Goal: Navigation & Orientation: Understand site structure

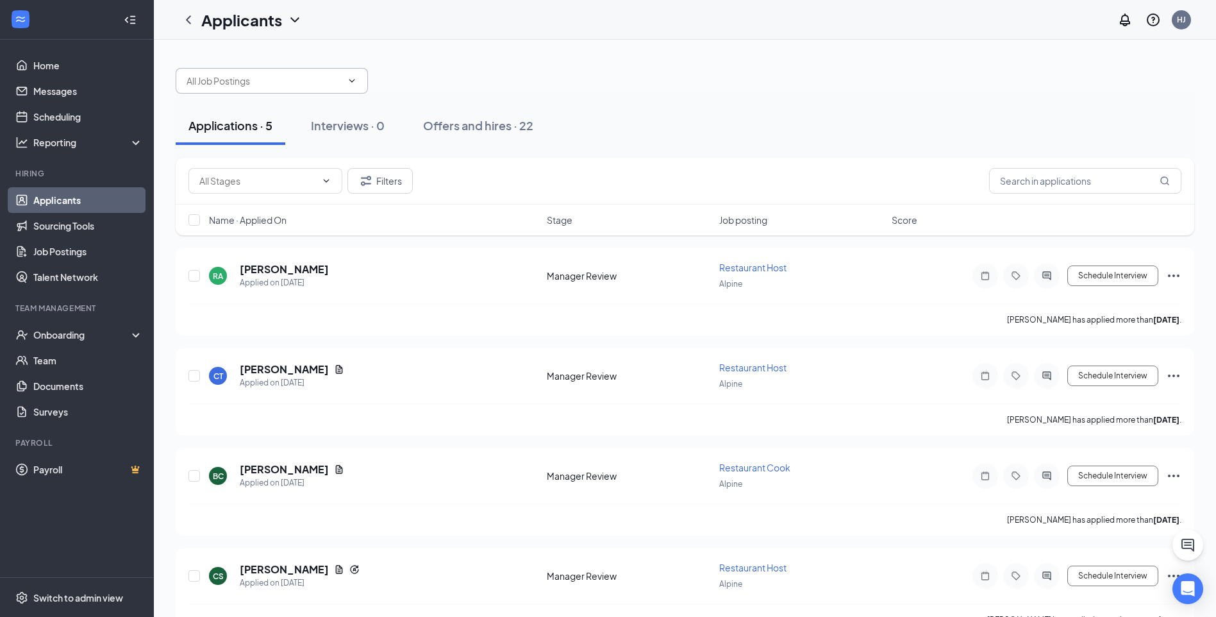
click at [359, 79] on span at bounding box center [272, 81] width 192 height 26
click at [290, 17] on icon "ChevronDown" at bounding box center [294, 19] width 15 height 15
click at [134, 24] on icon "Collapse" at bounding box center [130, 19] width 13 height 13
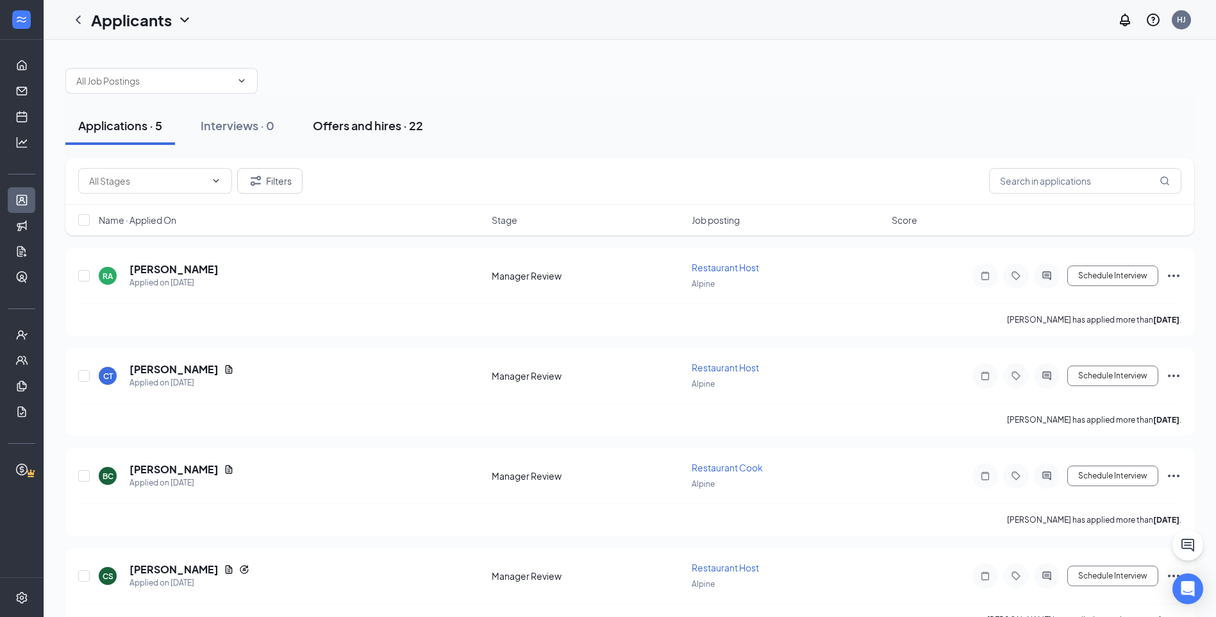
click at [348, 132] on div "Offers and hires · 22" at bounding box center [368, 125] width 110 height 16
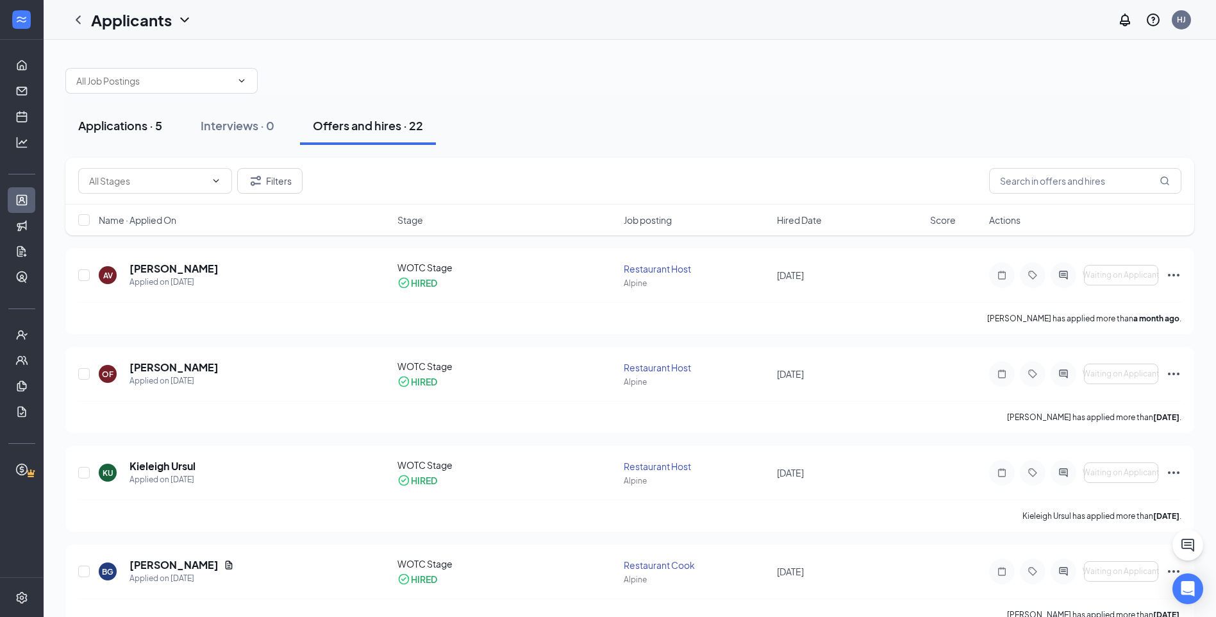
click at [149, 121] on div "Applications · 5" at bounding box center [120, 125] width 84 height 16
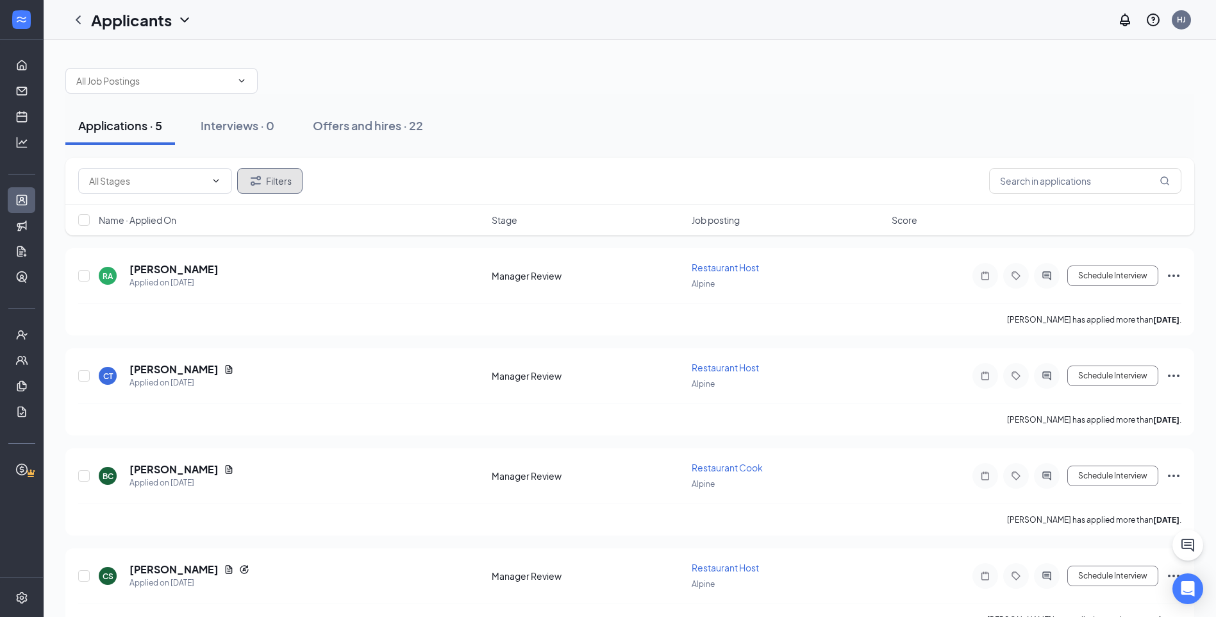
click at [271, 185] on button "Filters" at bounding box center [269, 181] width 65 height 26
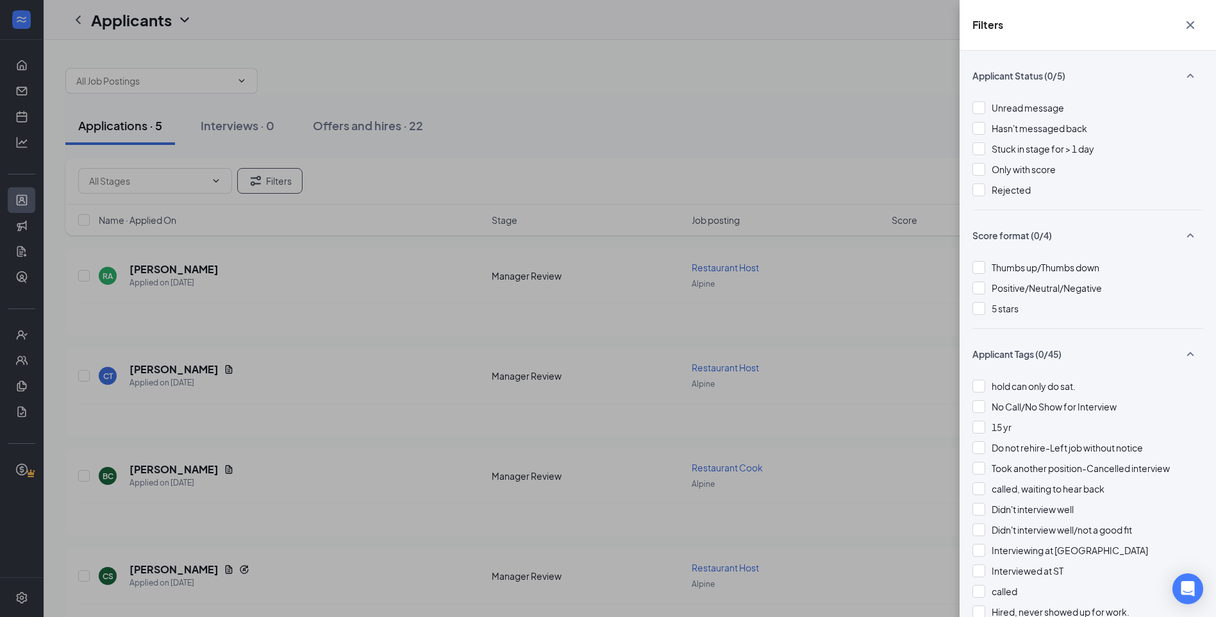
click at [532, 105] on div "Filters Applicant Status (0/5) Unread message Hasn't messaged back Stuck in sta…" at bounding box center [608, 308] width 1216 height 617
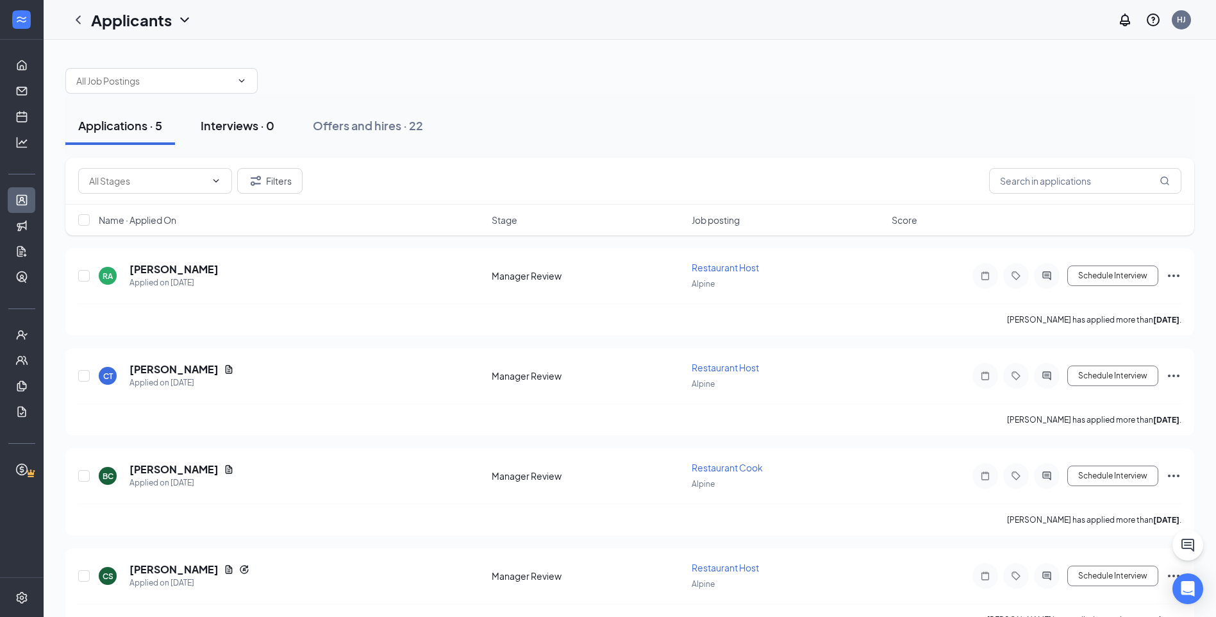
click at [251, 125] on div "Interviews · 0" at bounding box center [238, 125] width 74 height 16
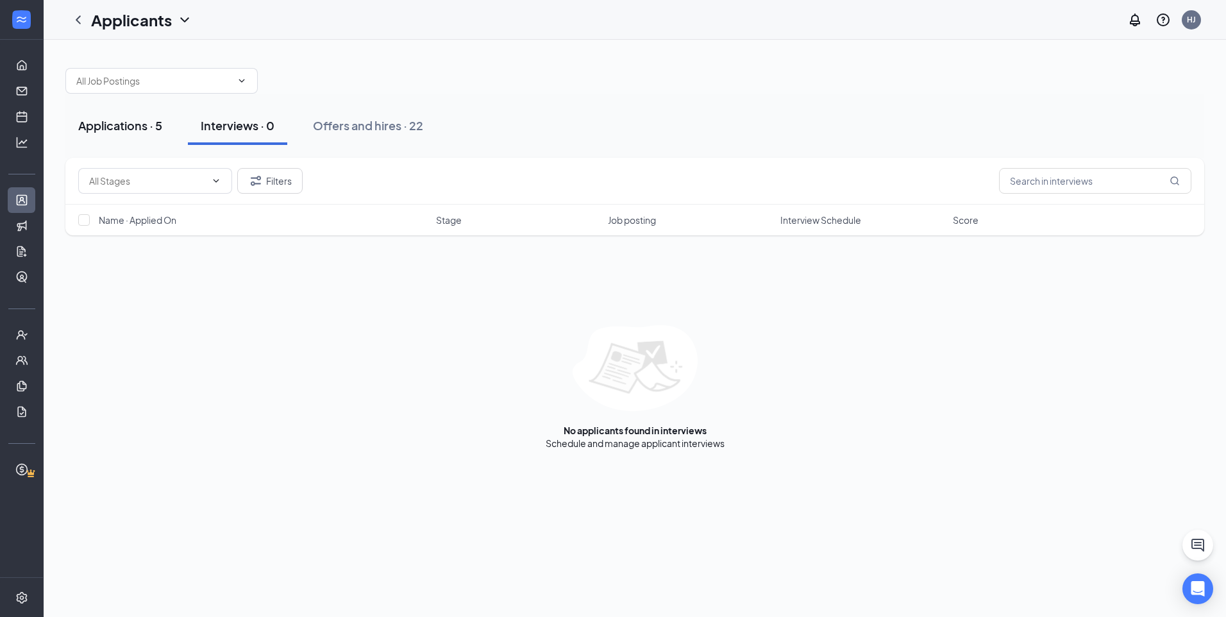
click at [135, 125] on div "Applications · 5" at bounding box center [120, 125] width 84 height 16
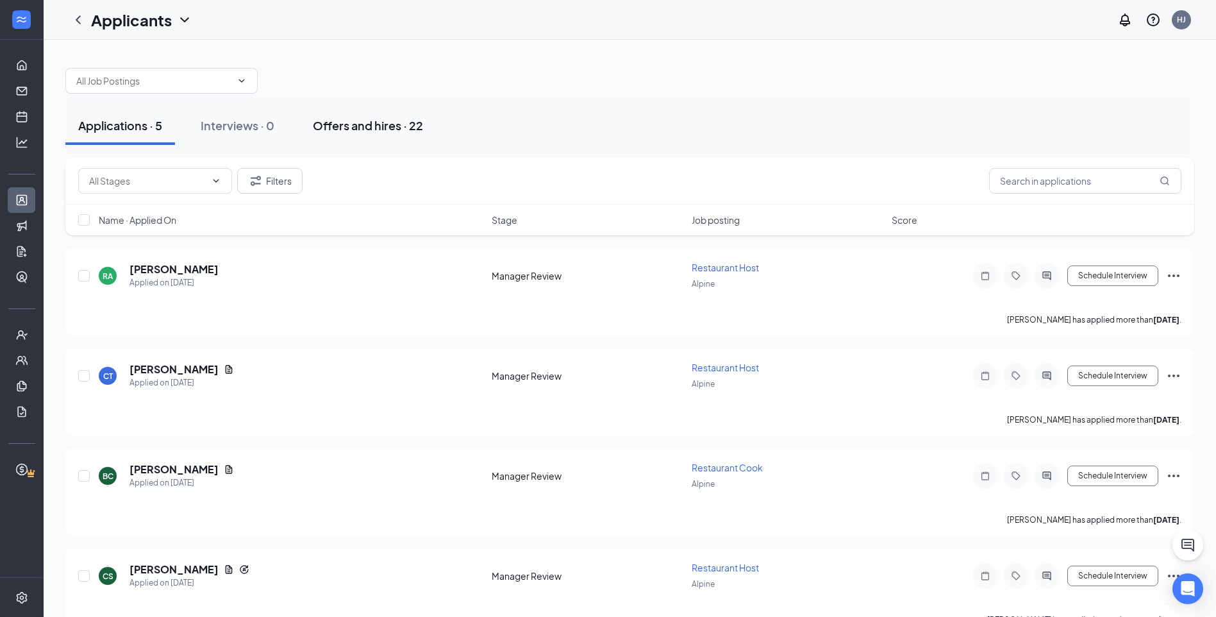
click at [346, 138] on button "Offers and hires · 22" at bounding box center [368, 125] width 136 height 38
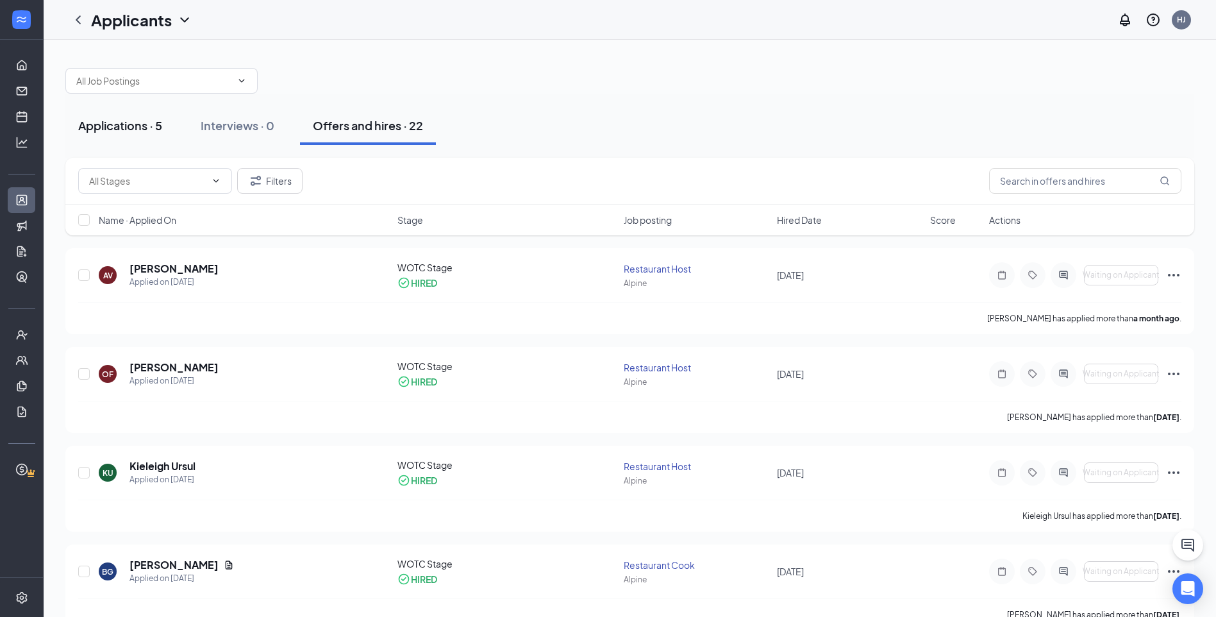
click at [129, 123] on div "Applications · 5" at bounding box center [120, 125] width 84 height 16
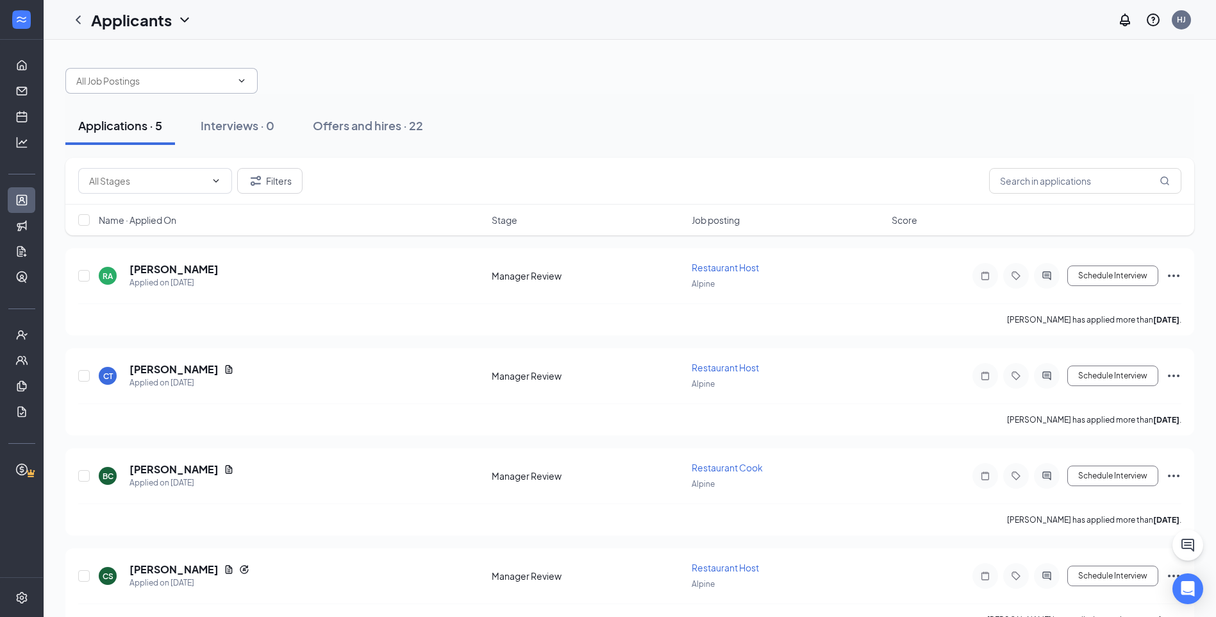
click at [239, 88] on span at bounding box center [161, 81] width 192 height 26
click at [249, 76] on span at bounding box center [161, 81] width 192 height 26
click at [249, 75] on span at bounding box center [161, 81] width 192 height 26
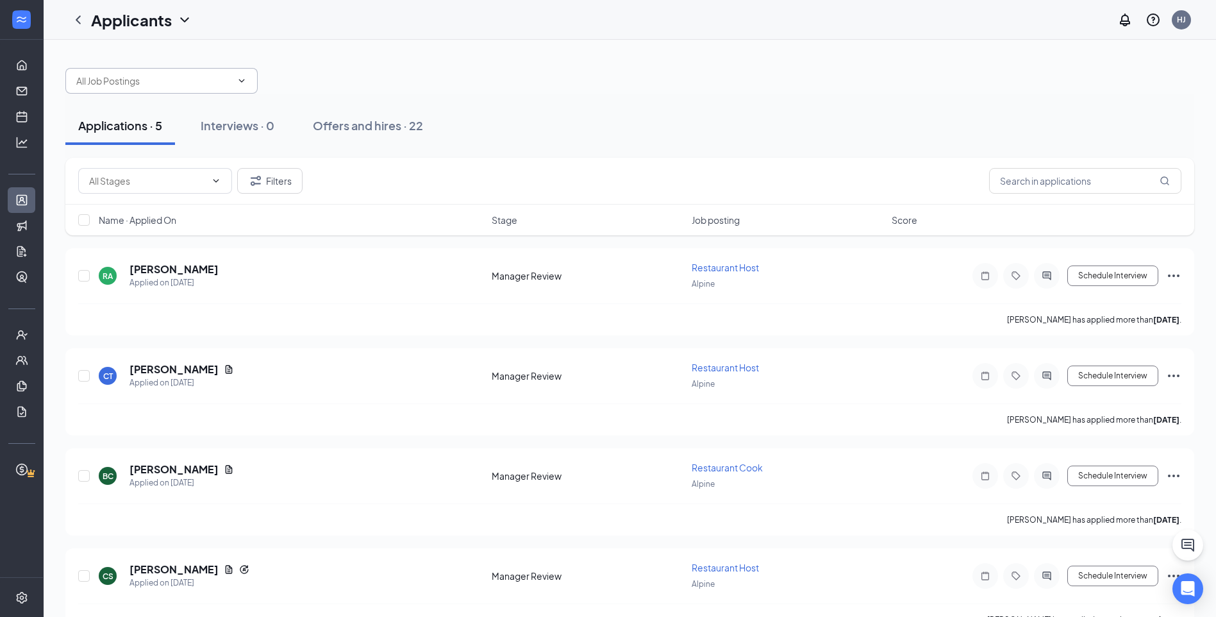
click at [246, 70] on span at bounding box center [161, 81] width 192 height 26
click at [33, 255] on link "Job Postings" at bounding box center [39, 251] width 13 height 26
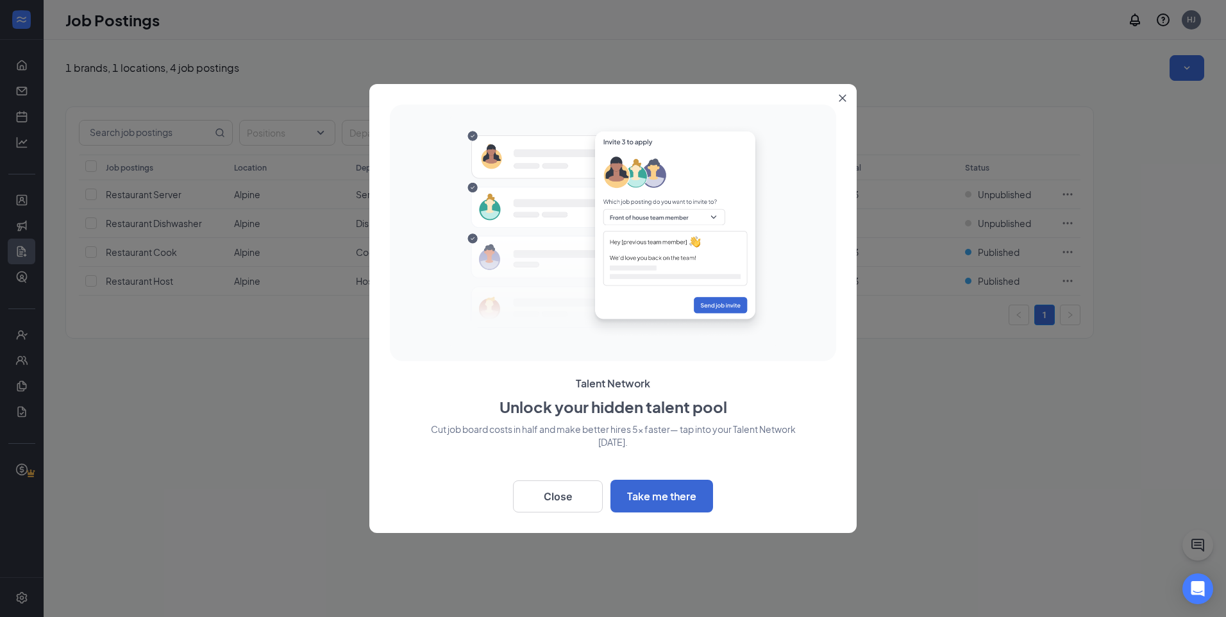
click at [840, 104] on button "Close" at bounding box center [844, 95] width 23 height 23
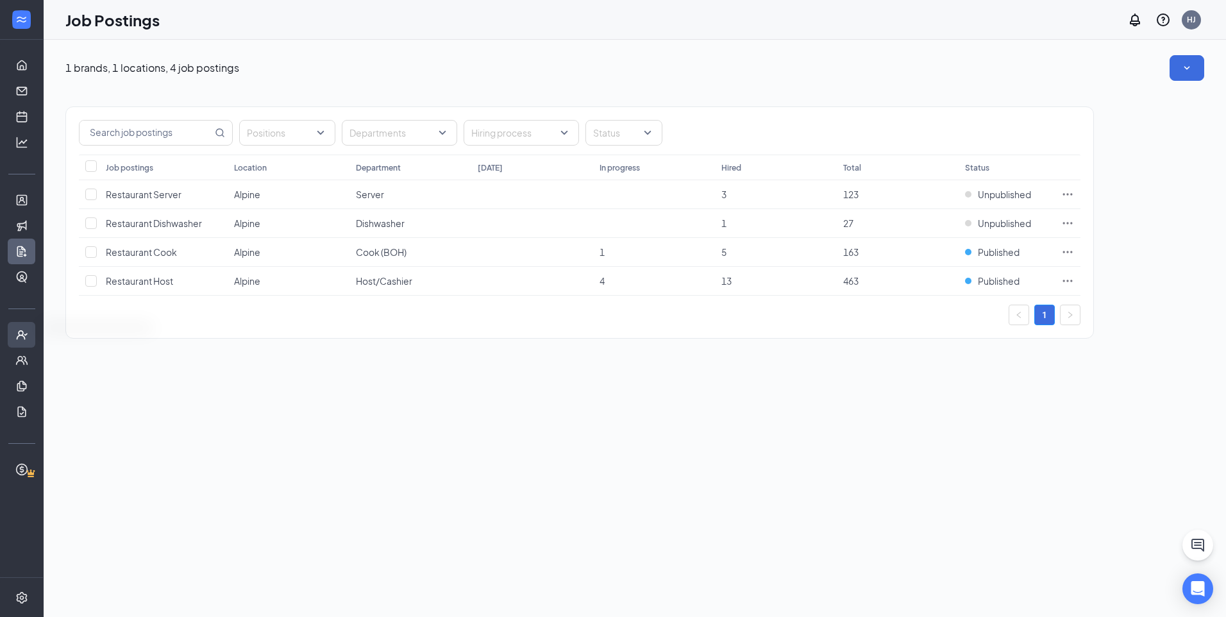
click at [21, 344] on div at bounding box center [21, 335] width 43 height 26
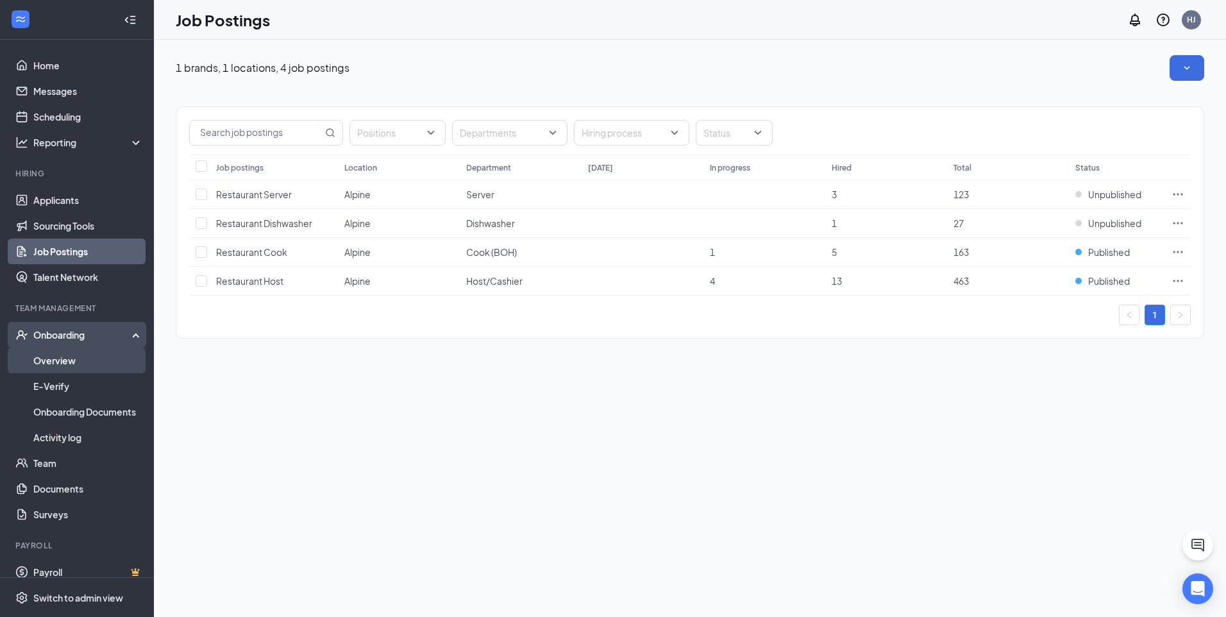
click at [90, 367] on link "Overview" at bounding box center [88, 360] width 110 height 26
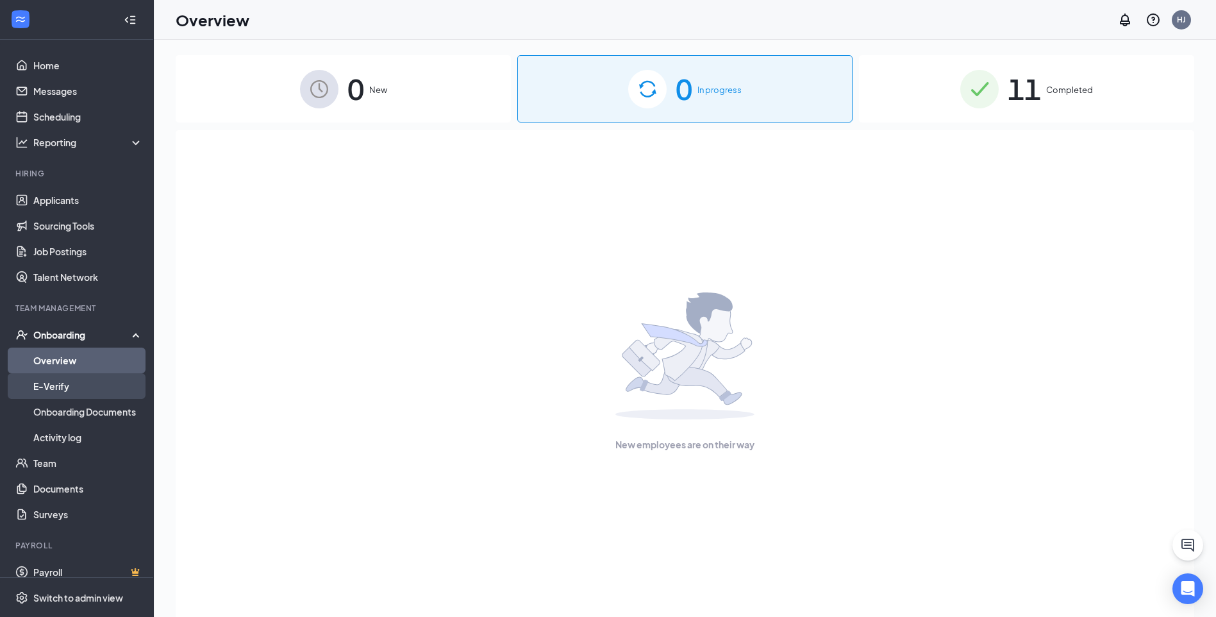
click at [117, 387] on link "E-Verify" at bounding box center [88, 386] width 110 height 26
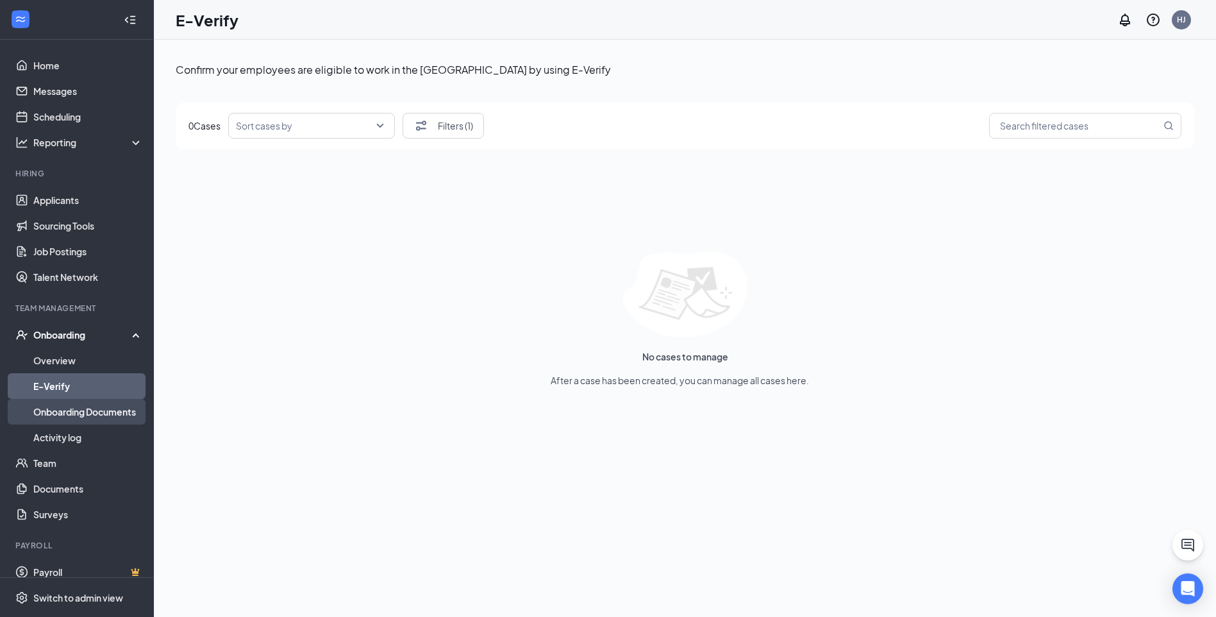
click at [115, 408] on link "Onboarding Documents" at bounding box center [88, 412] width 110 height 26
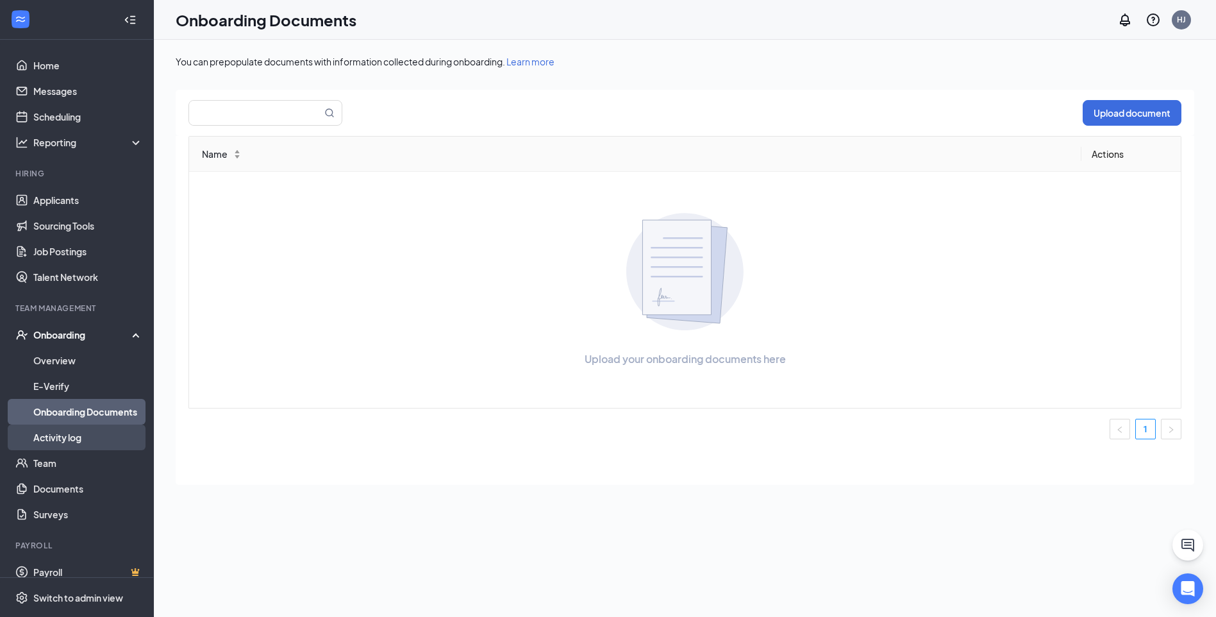
click at [112, 435] on link "Activity log" at bounding box center [88, 437] width 110 height 26
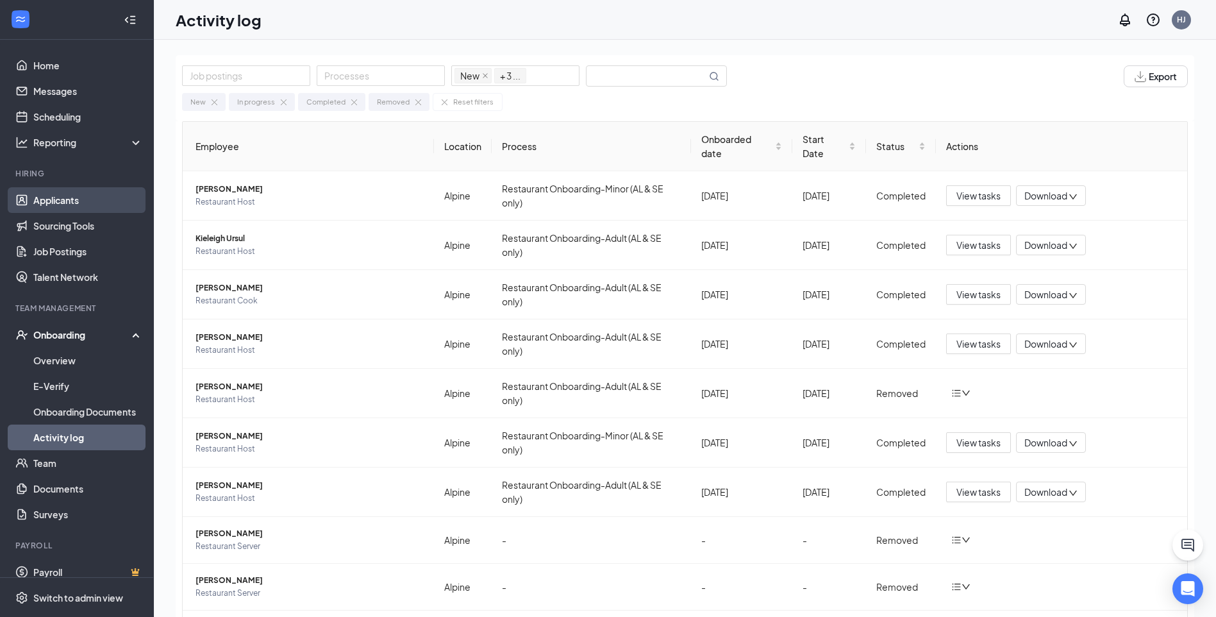
click at [74, 197] on link "Applicants" at bounding box center [88, 200] width 110 height 26
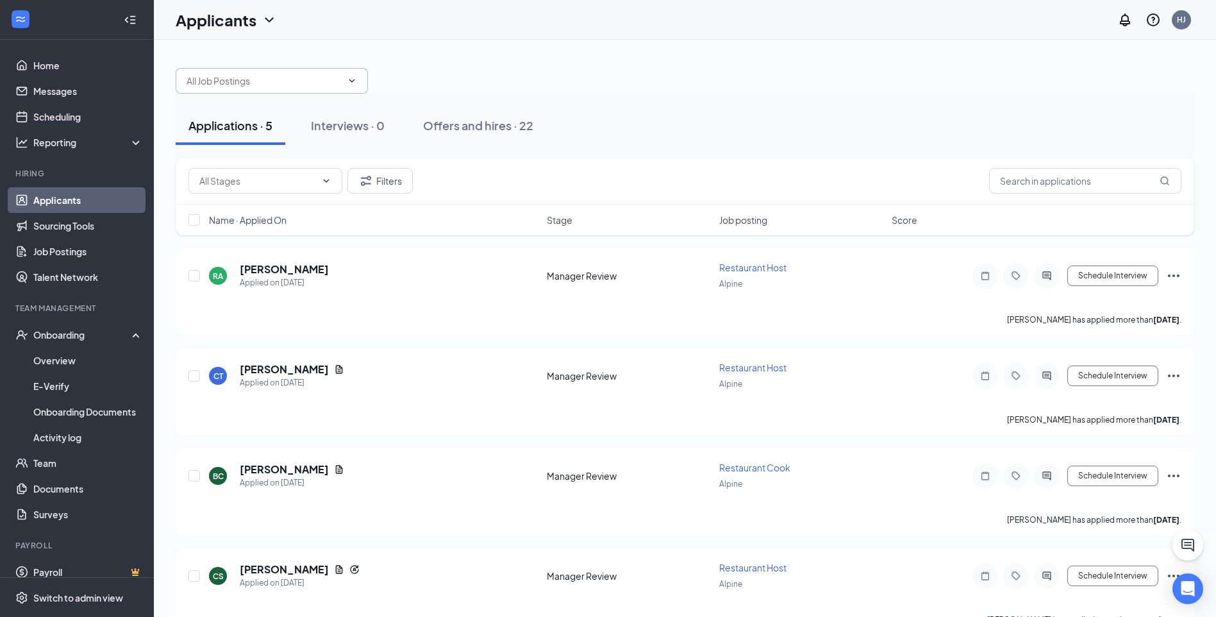
click at [352, 83] on icon "ChevronDown" at bounding box center [352, 81] width 10 height 10
click at [351, 131] on div "Interviews · 0" at bounding box center [348, 125] width 74 height 16
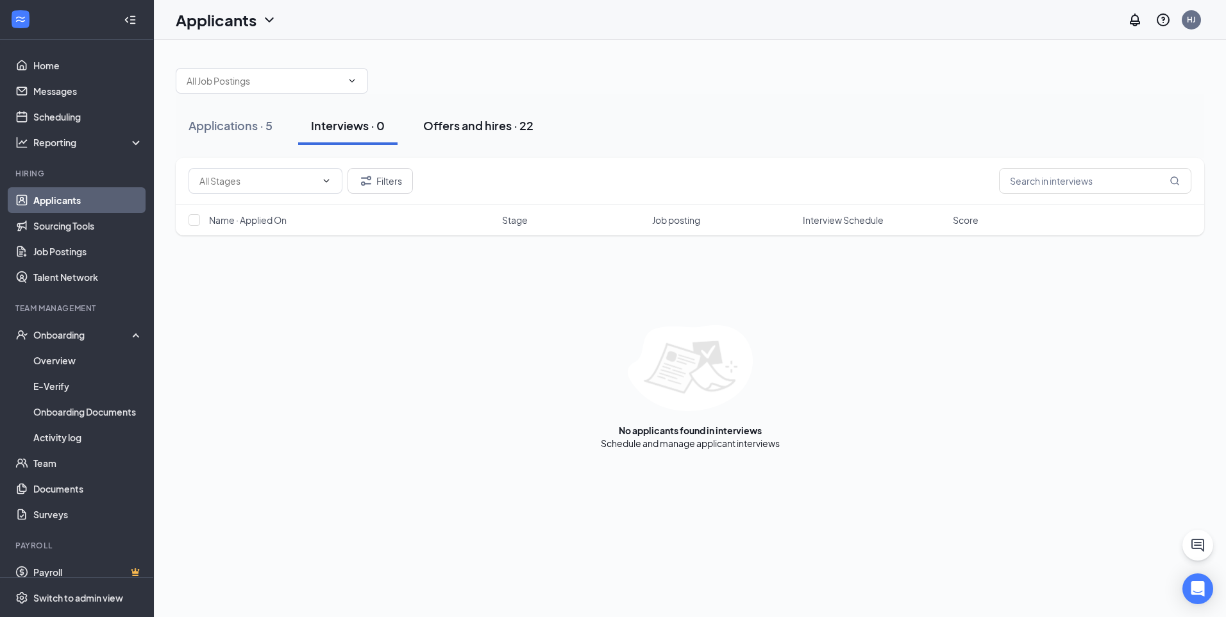
click at [453, 128] on div "Offers and hires · 22" at bounding box center [478, 125] width 110 height 16
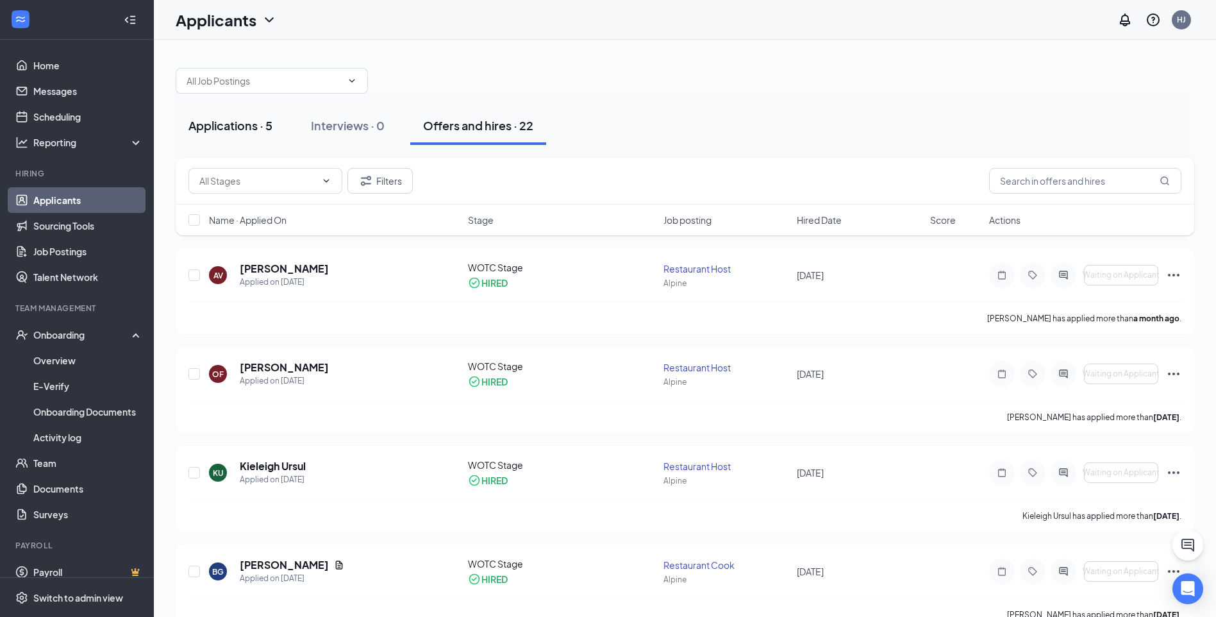
click at [240, 133] on button "Applications · 5" at bounding box center [231, 125] width 110 height 38
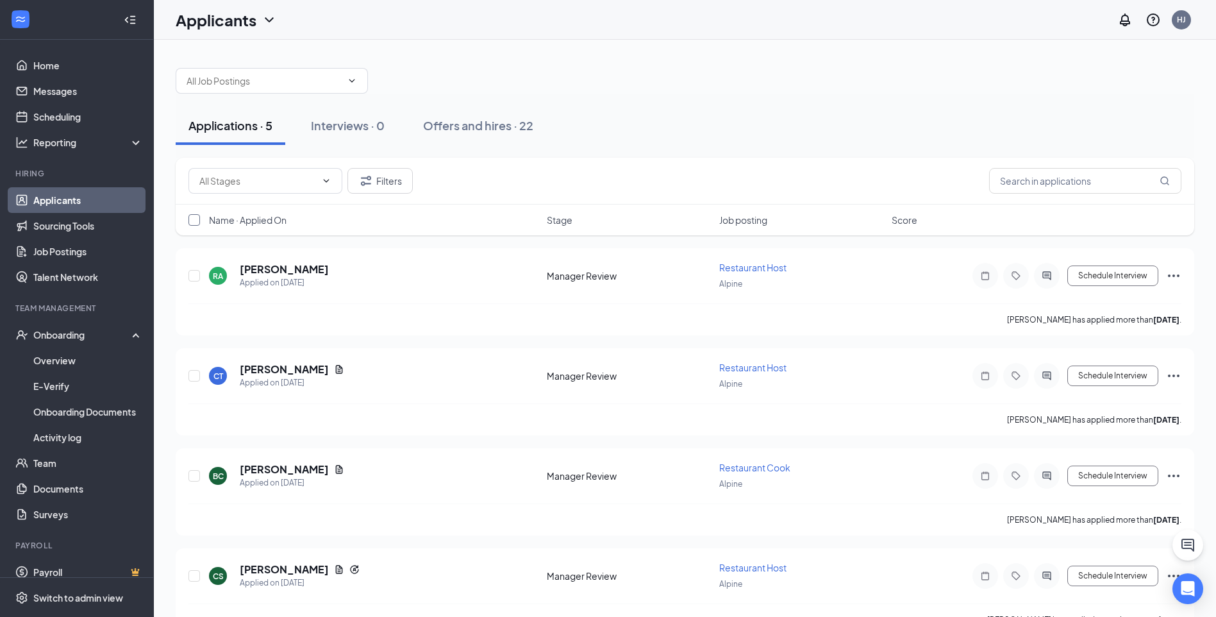
click at [198, 219] on input "checkbox" at bounding box center [194, 220] width 12 height 12
checkbox input "true"
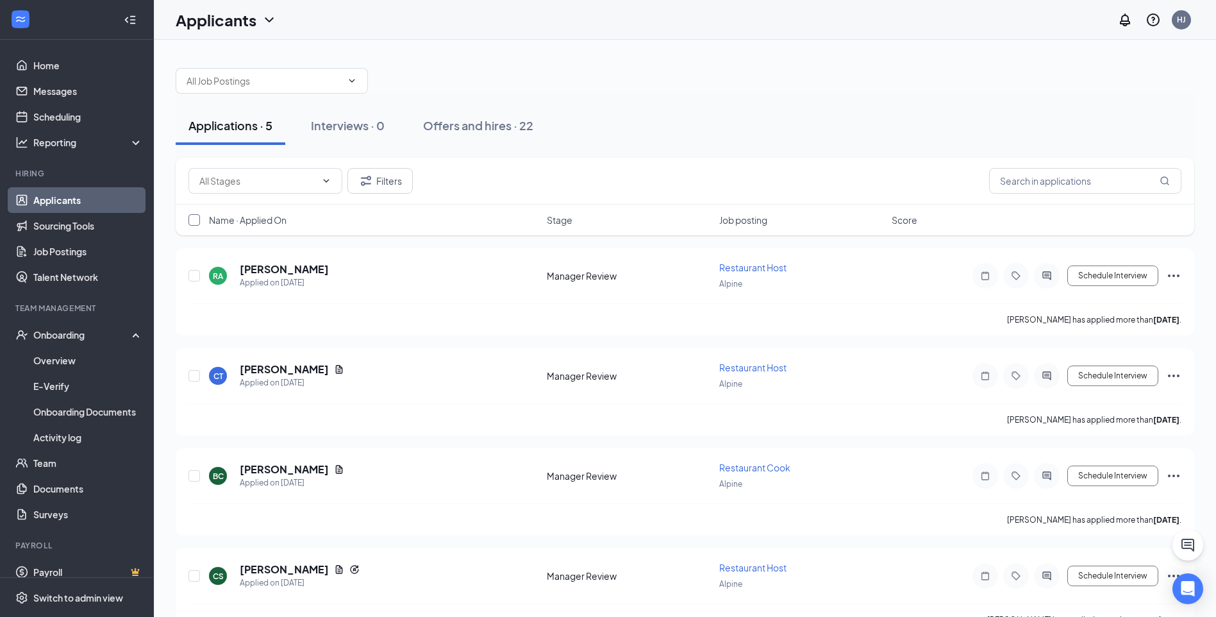
checkbox input "true"
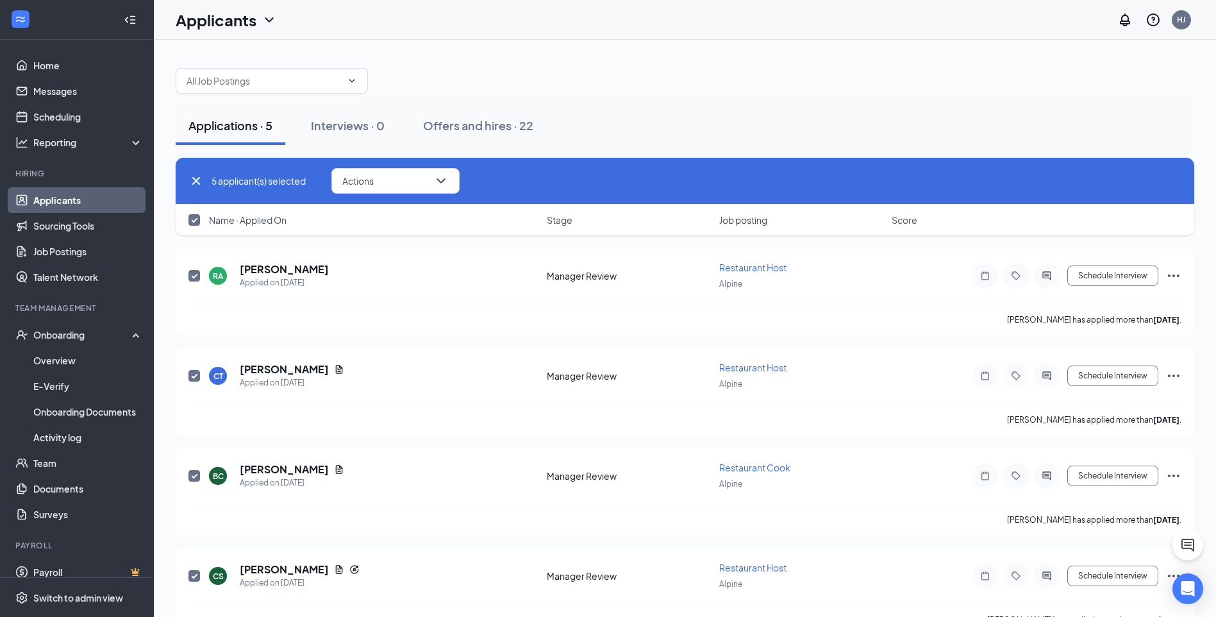
click at [194, 178] on icon "Cross" at bounding box center [196, 181] width 8 height 8
checkbox input "false"
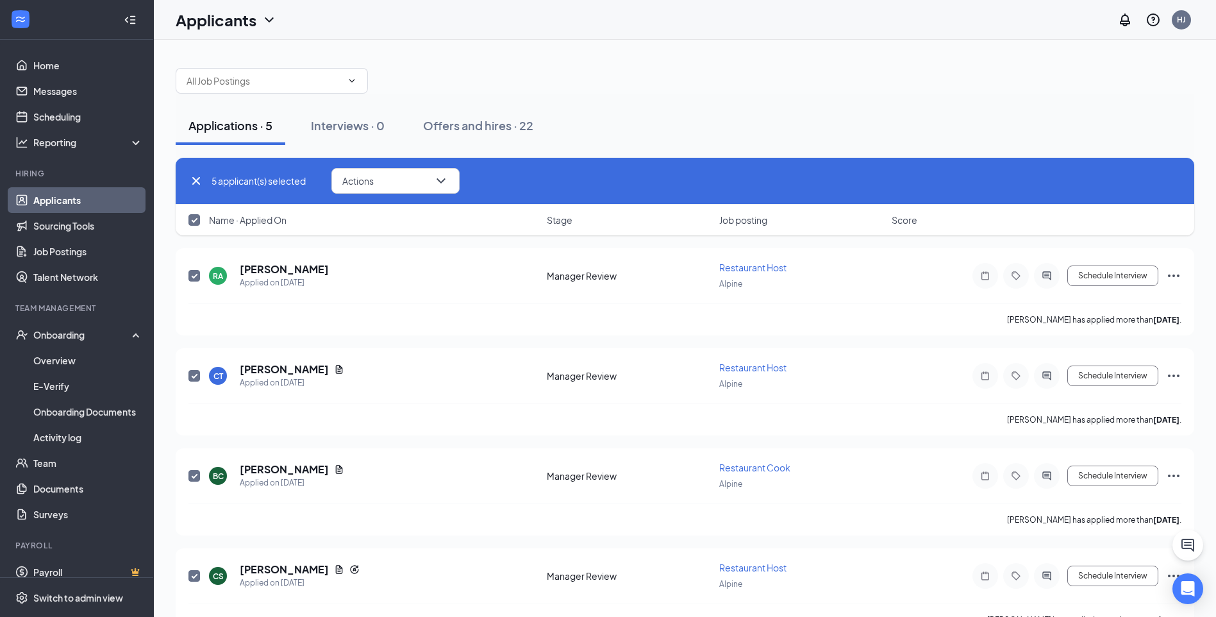
checkbox input "false"
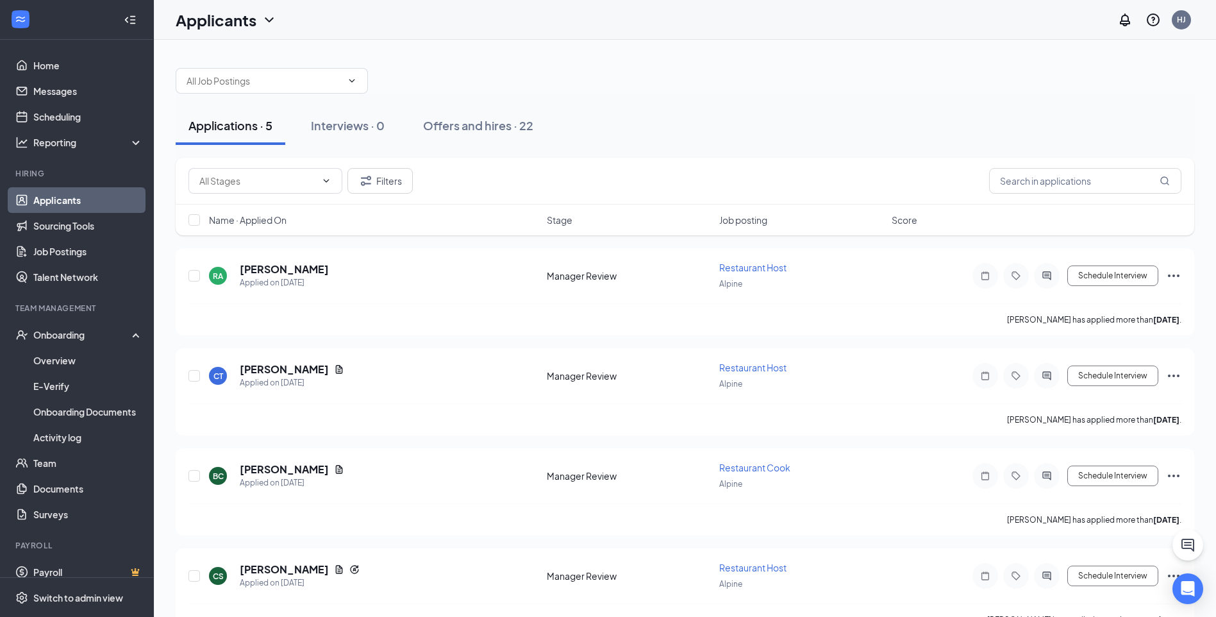
click at [22, 21] on icon "WorkstreamLogo" at bounding box center [20, 19] width 13 height 13
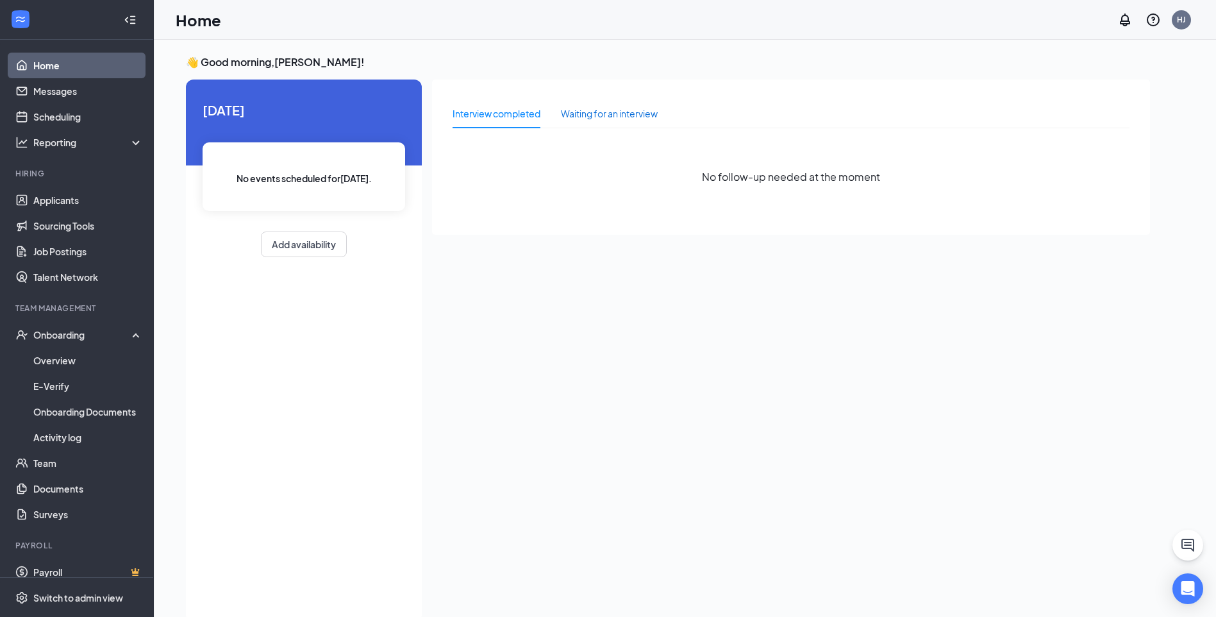
click at [600, 111] on div "Waiting for an interview" at bounding box center [609, 113] width 97 height 14
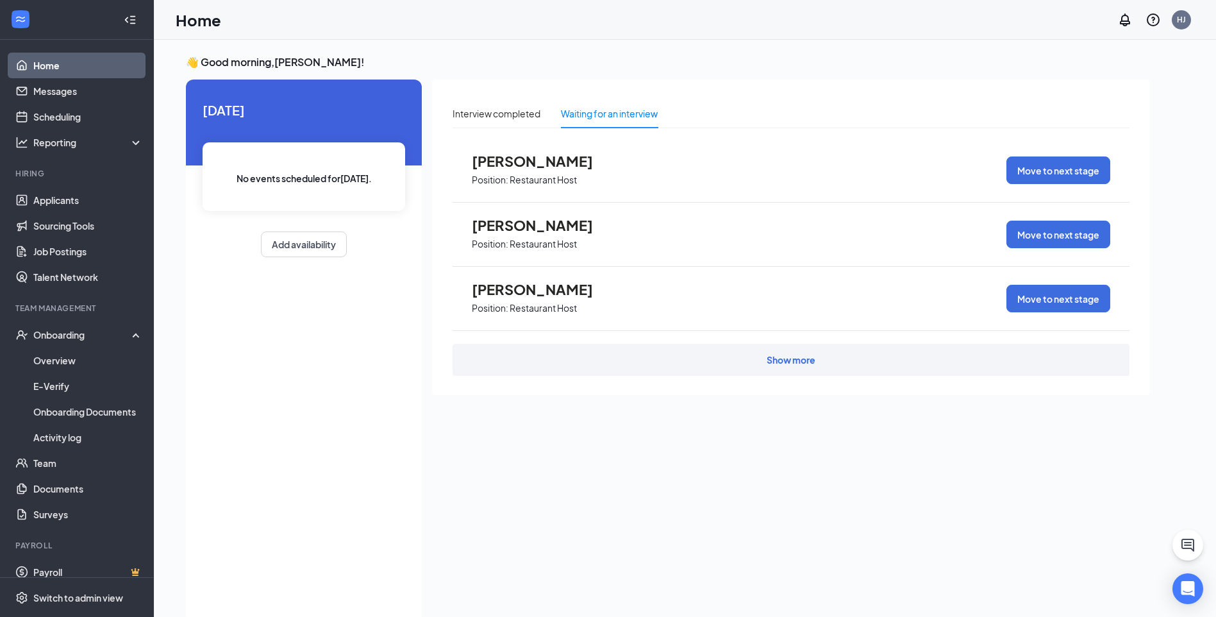
click at [799, 365] on div "Show more" at bounding box center [791, 359] width 49 height 13
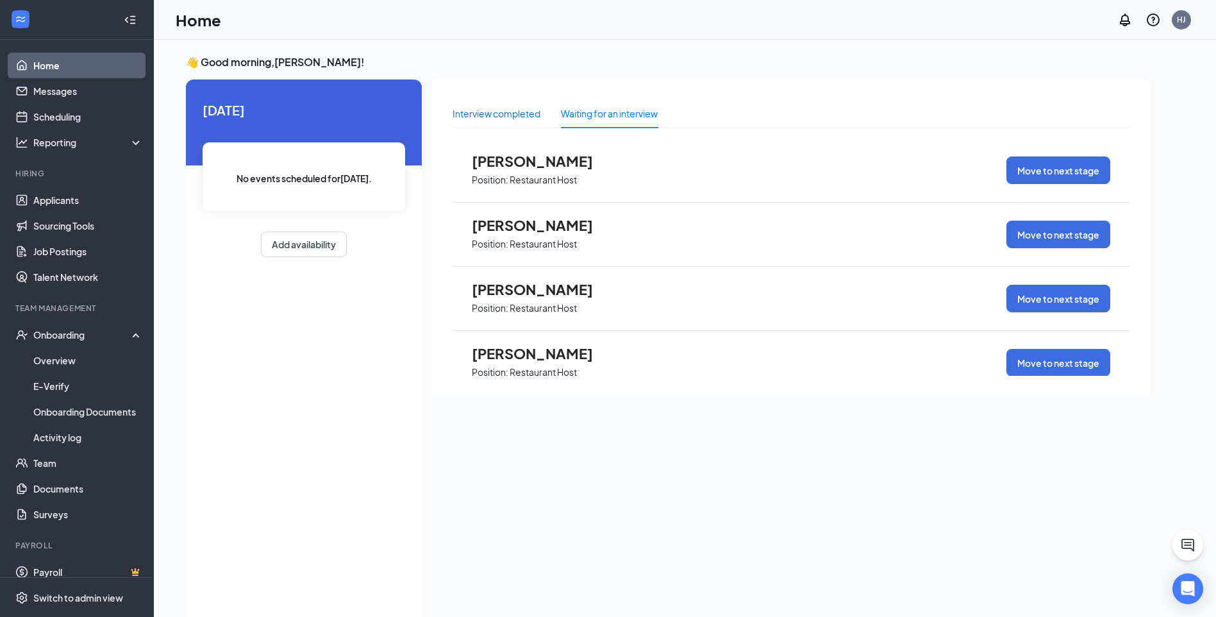
click at [471, 108] on div "Interview completed" at bounding box center [497, 113] width 88 height 14
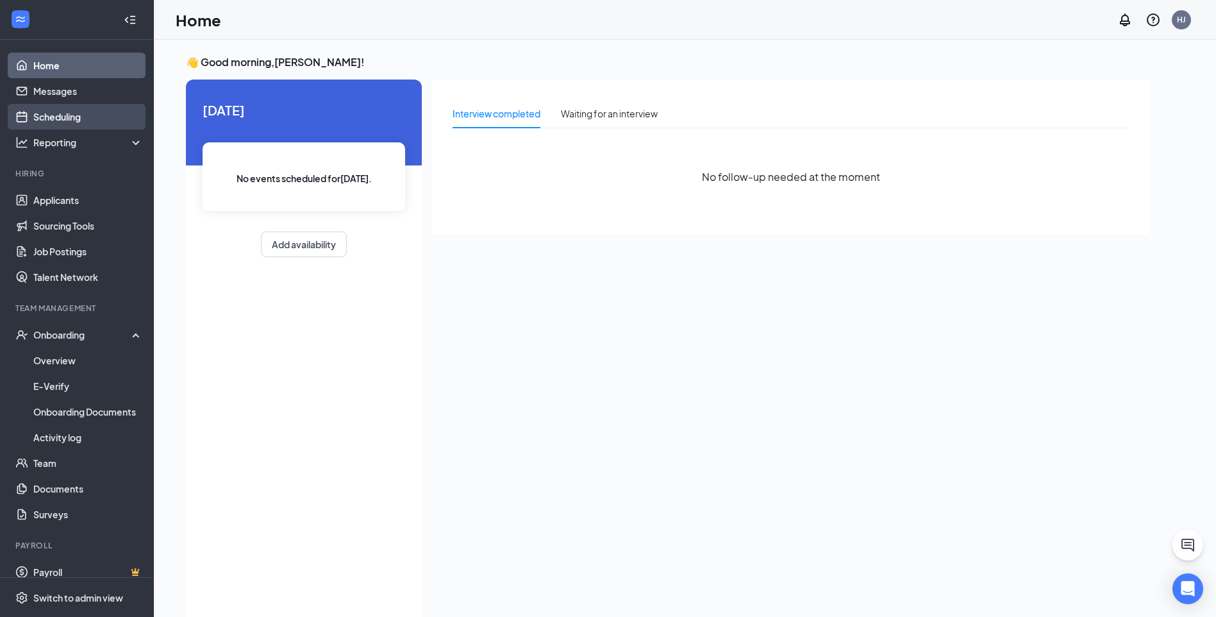
click at [56, 110] on link "Scheduling" at bounding box center [88, 117] width 110 height 26
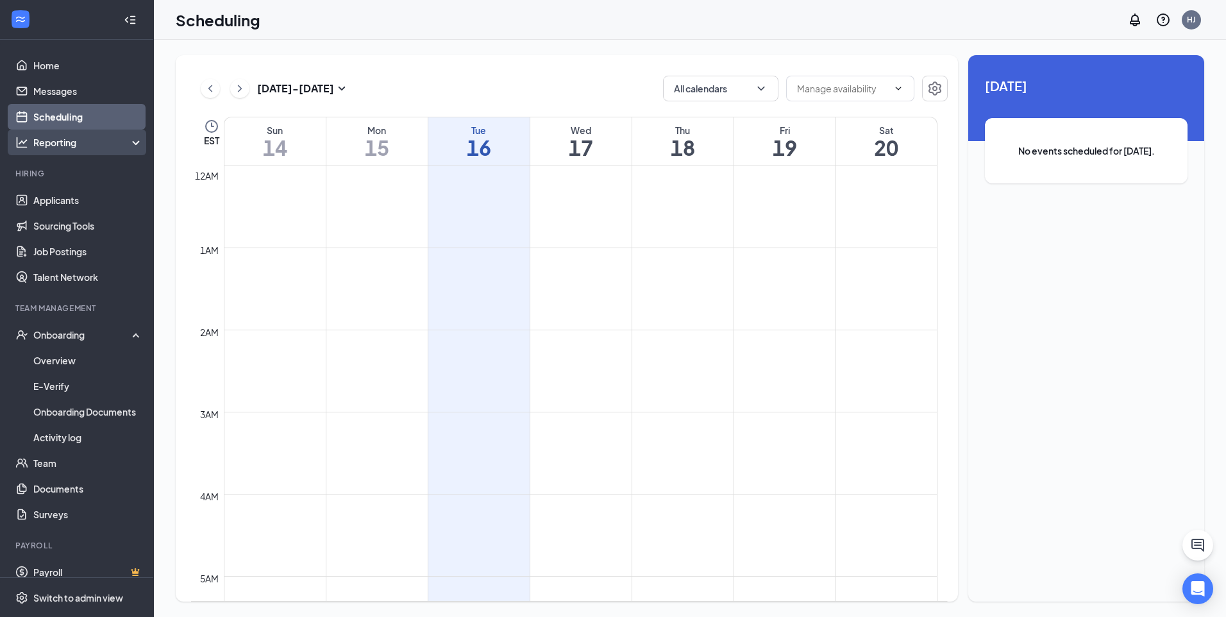
scroll to position [630, 0]
click at [100, 150] on div "Reporting" at bounding box center [77, 142] width 154 height 26
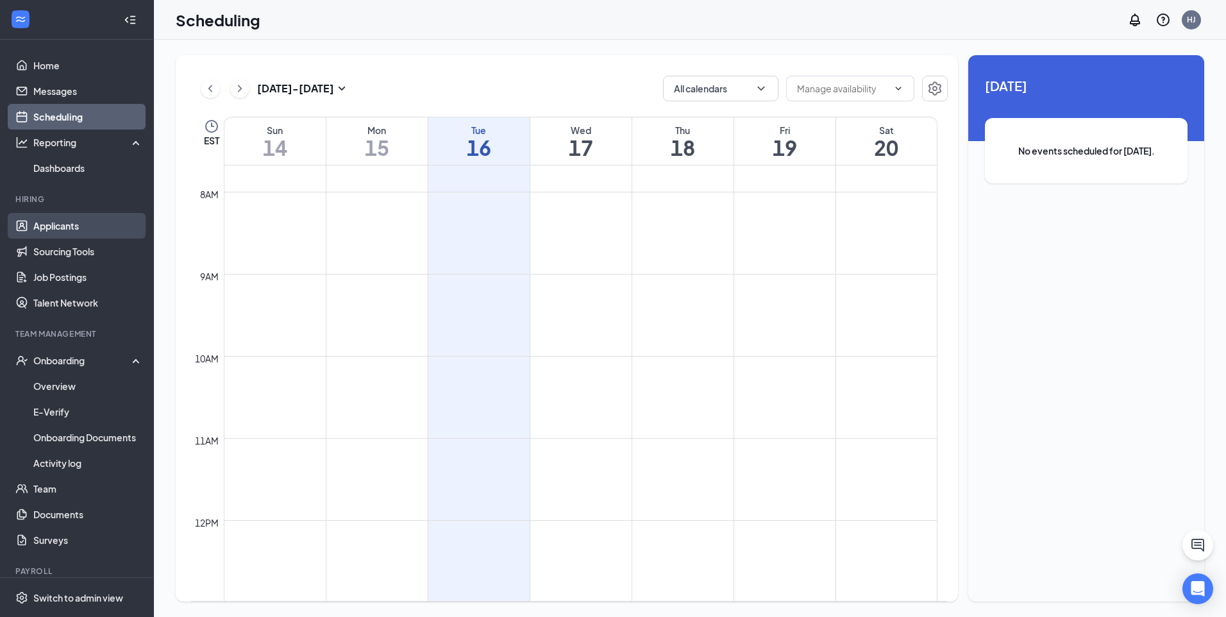
click at [84, 225] on link "Applicants" at bounding box center [88, 226] width 110 height 26
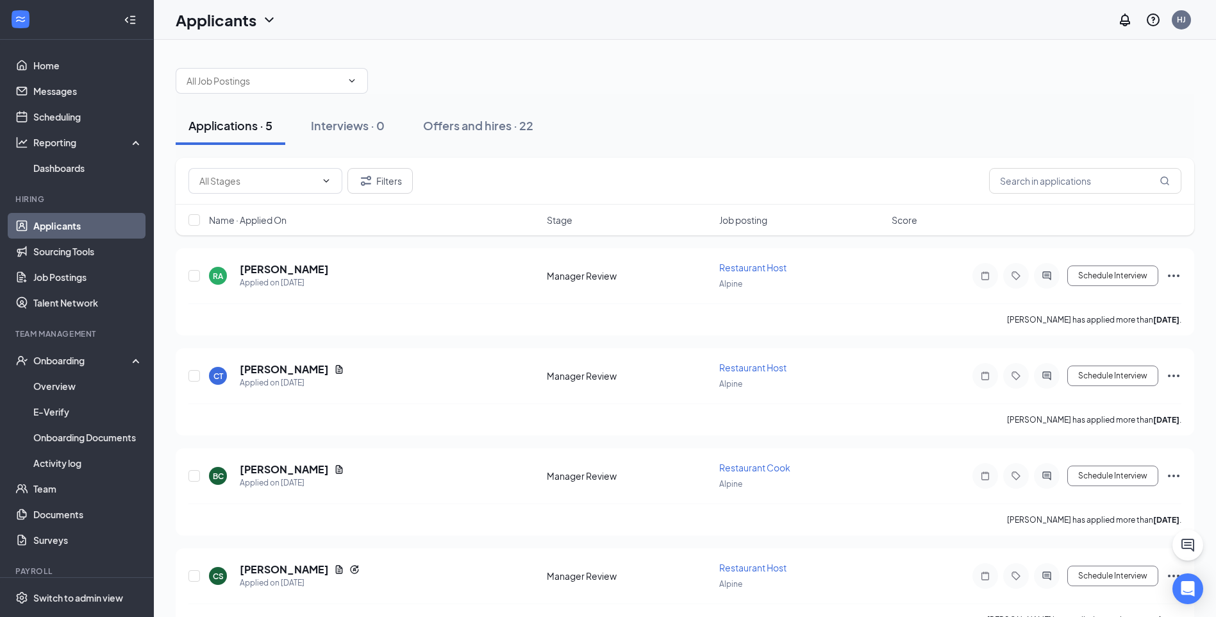
click at [547, 71] on div at bounding box center [685, 74] width 1019 height 38
click at [344, 78] on span at bounding box center [350, 81] width 13 height 10
click at [301, 81] on input "text" at bounding box center [264, 81] width 155 height 14
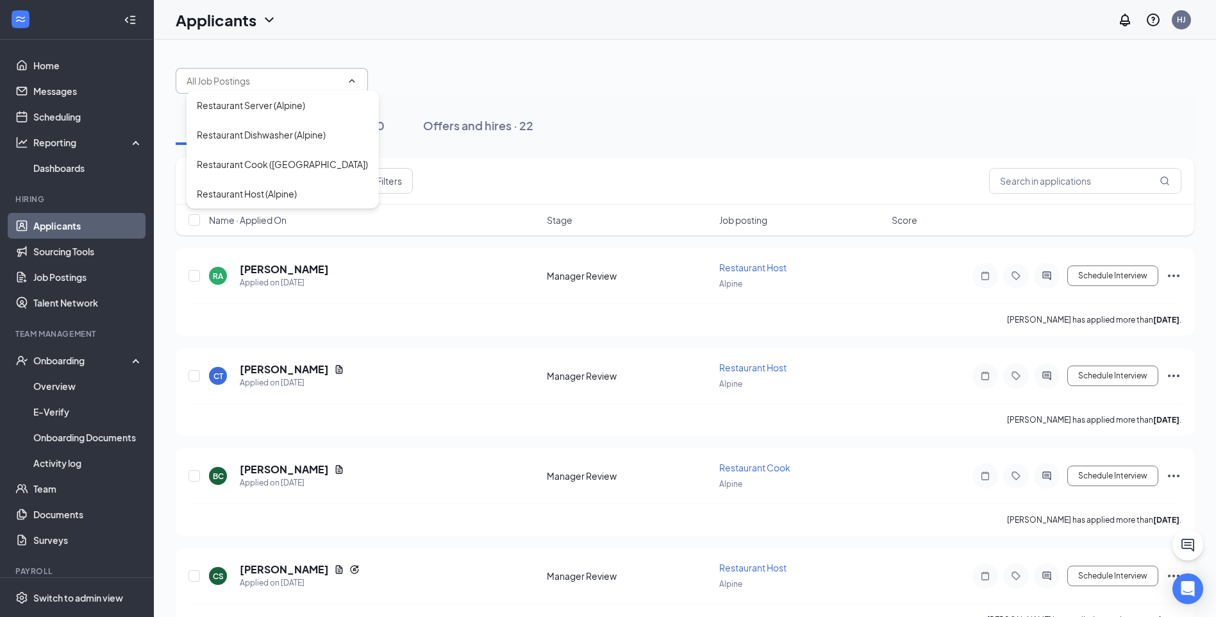
click at [381, 63] on div "Restaurant Server (Alpine) Restaurant Dishwasher (Alpine) Restaurant Cook (Alpi…" at bounding box center [685, 74] width 1019 height 38
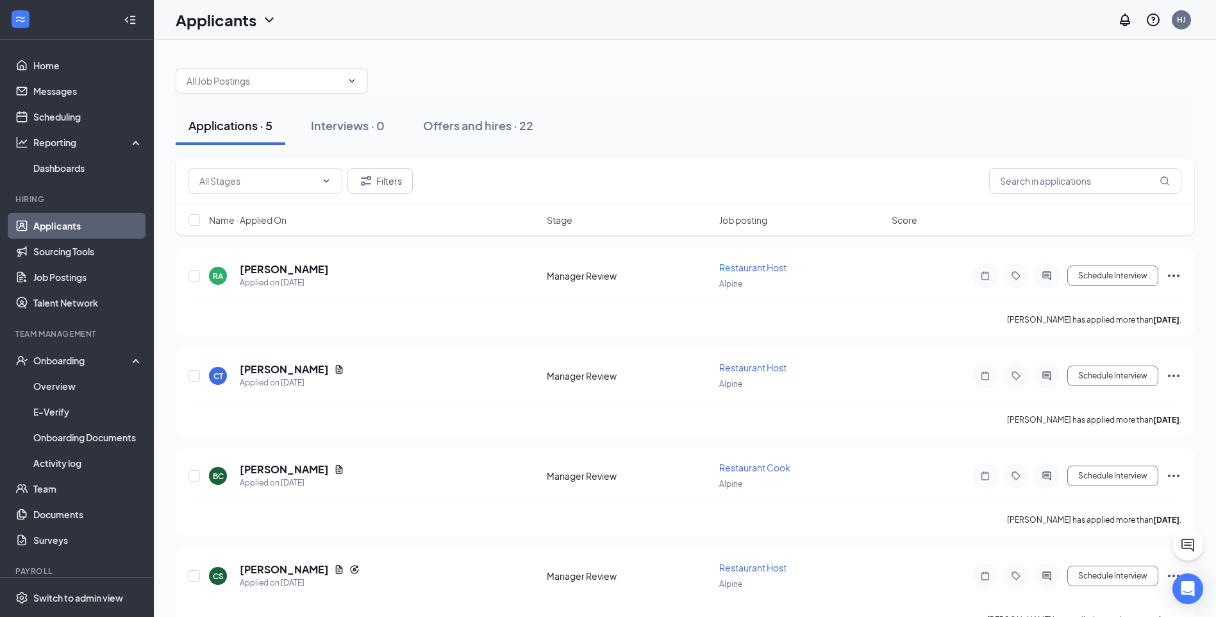
click at [381, 63] on div "Restaurant Server (Alpine) Restaurant Dishwasher (Alpine) Restaurant Cook (Alpi…" at bounding box center [685, 74] width 1019 height 38
click at [69, 282] on link "Job Postings" at bounding box center [88, 277] width 110 height 26
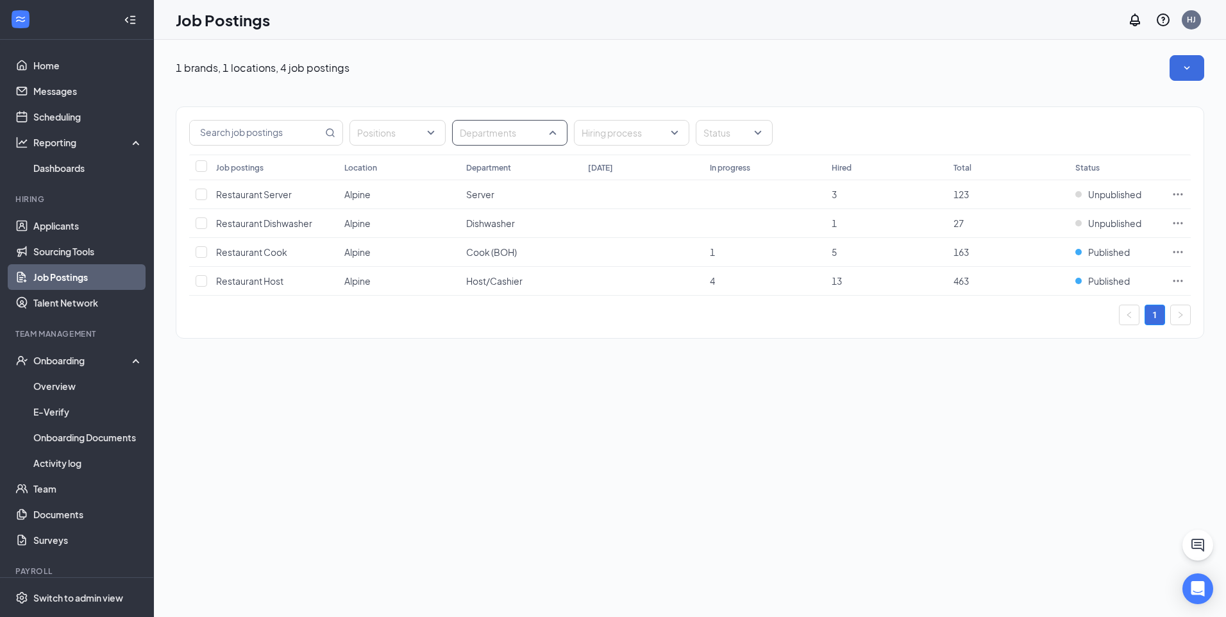
click at [557, 134] on div "Departments" at bounding box center [509, 133] width 115 height 26
click at [491, 201] on span "Manager" at bounding box center [499, 202] width 38 height 12
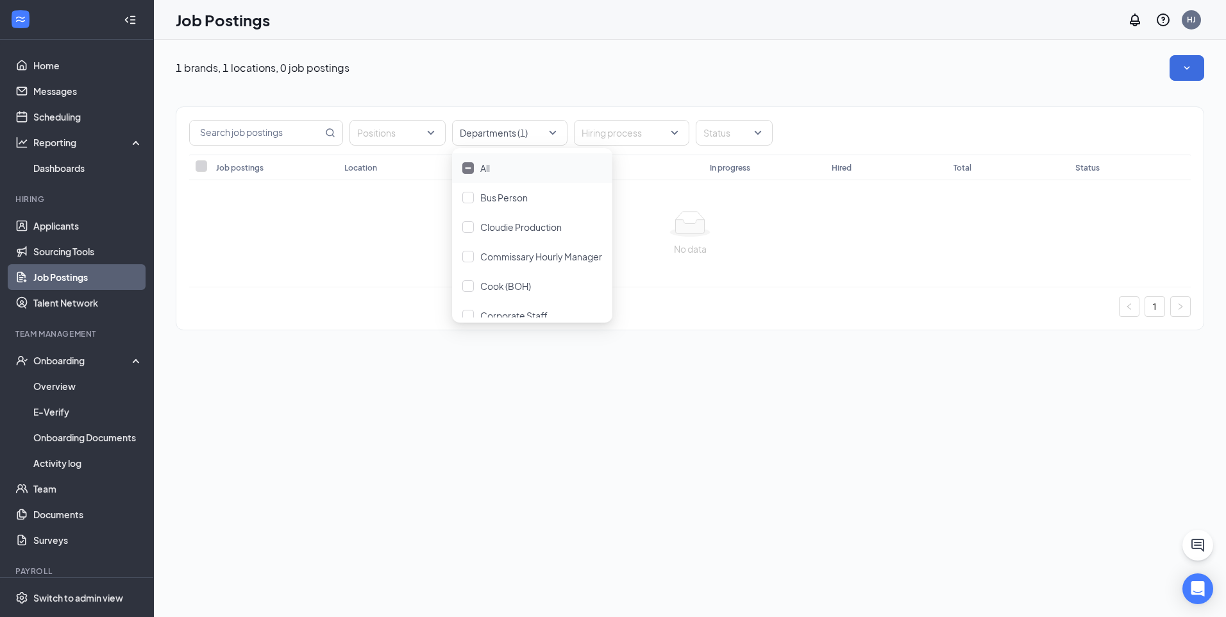
click at [288, 254] on div "No data" at bounding box center [689, 249] width 981 height 14
click at [308, 134] on input "text" at bounding box center [256, 133] width 133 height 24
click at [420, 133] on div at bounding box center [391, 132] width 77 height 21
click at [462, 83] on div "Positions Departments (1) Hiring process Status Job postings Location Departmen…" at bounding box center [690, 212] width 1028 height 262
click at [499, 142] on div at bounding box center [503, 132] width 96 height 21
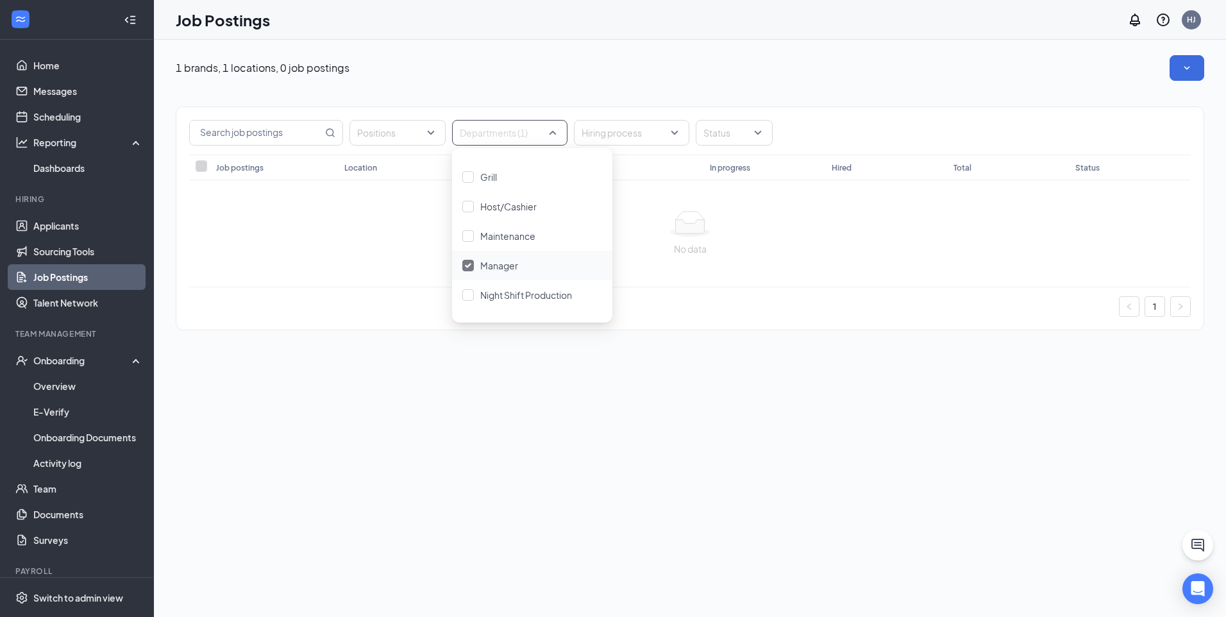
scroll to position [321, 0]
click at [621, 131] on div at bounding box center [625, 132] width 96 height 21
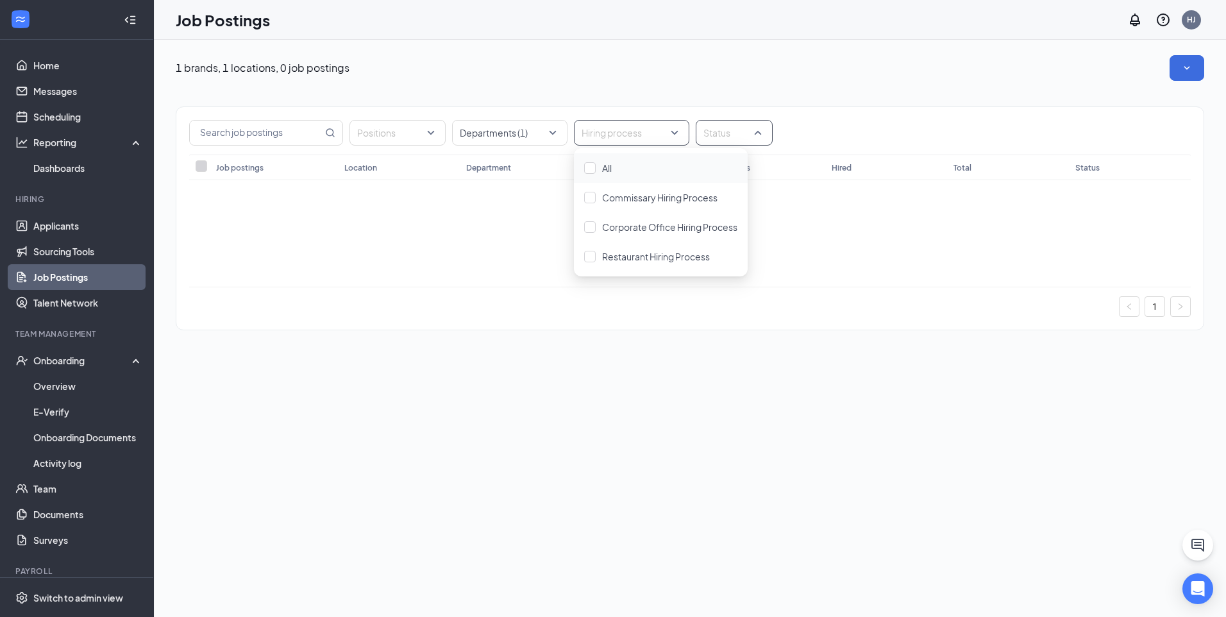
click at [730, 135] on div at bounding box center [728, 132] width 58 height 21
click at [732, 228] on span "Unpublished" at bounding box center [750, 227] width 53 height 12
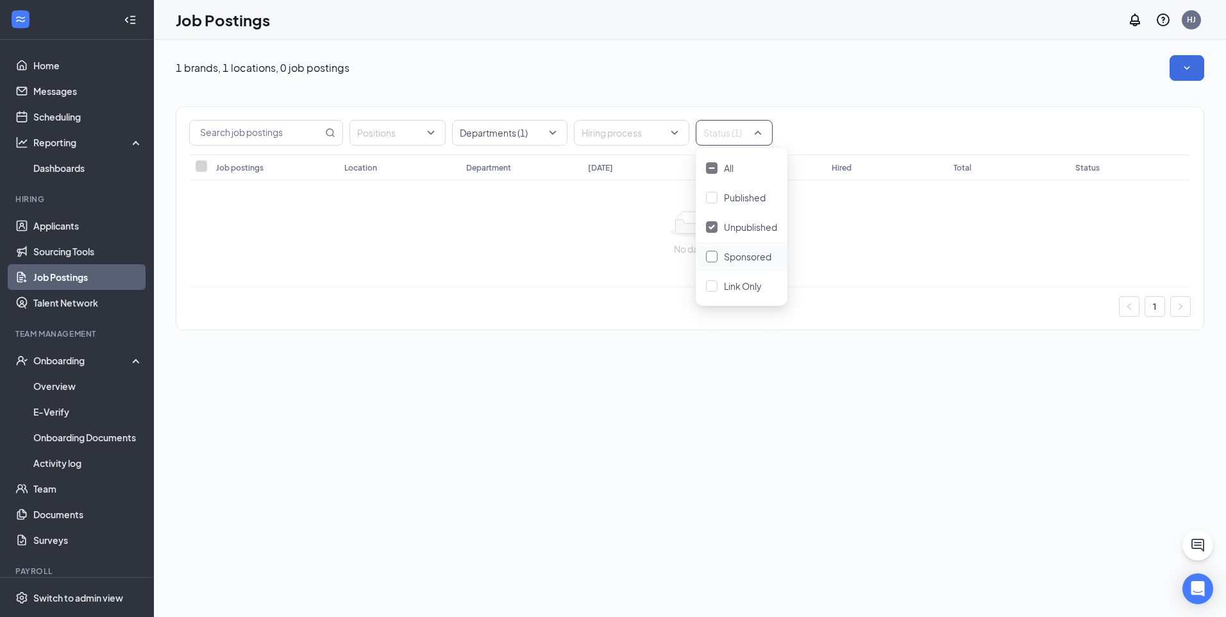
click at [749, 253] on span "Sponsored" at bounding box center [747, 257] width 47 height 12
click at [751, 138] on div at bounding box center [728, 132] width 58 height 21
click at [755, 126] on div at bounding box center [728, 132] width 58 height 21
click at [737, 255] on span "Sponsored" at bounding box center [747, 257] width 47 height 12
click at [738, 228] on span "Unpublished" at bounding box center [750, 227] width 53 height 12
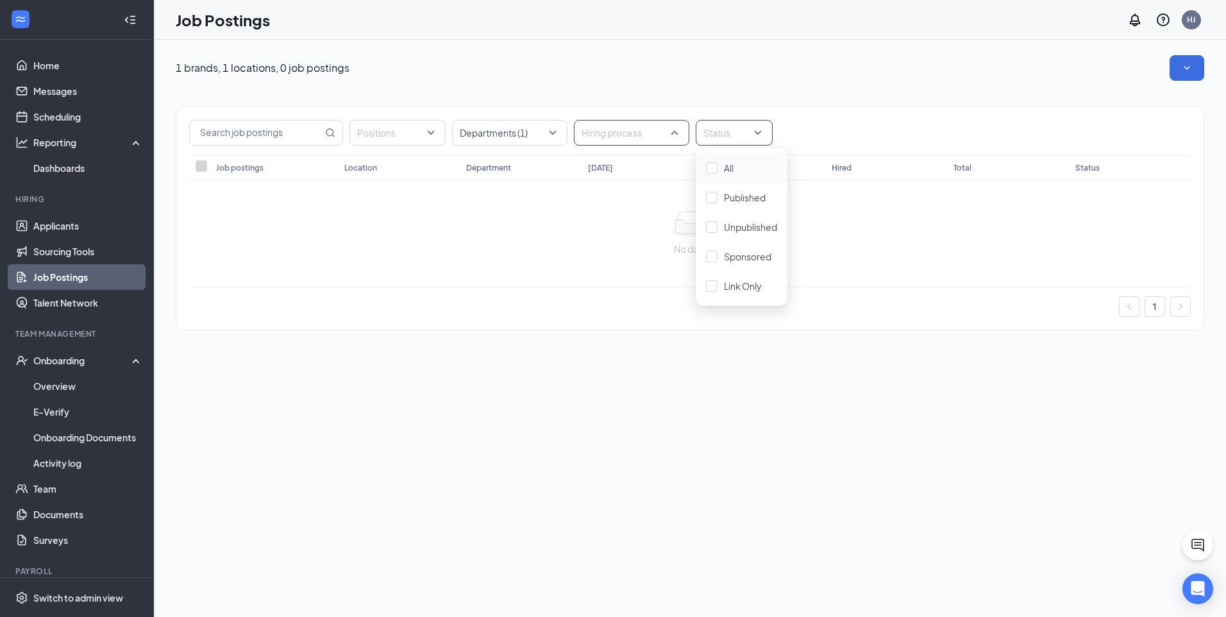
click at [687, 131] on div "Hiring process" at bounding box center [631, 133] width 115 height 26
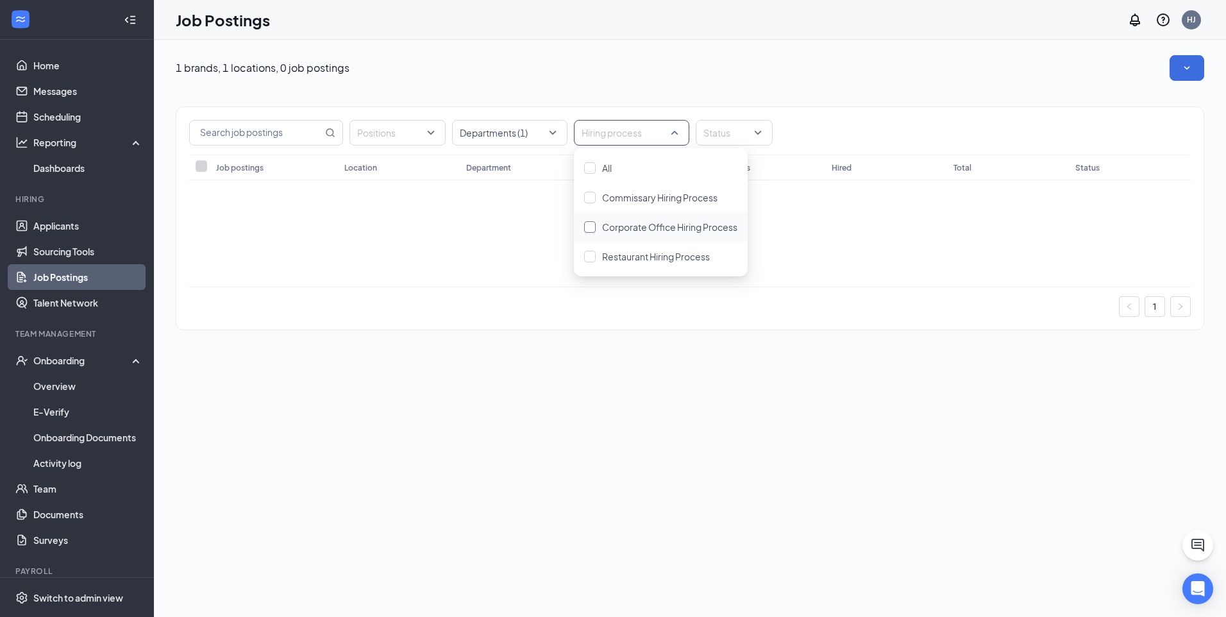
click at [662, 226] on span "Corporate Office Hiring Process" at bounding box center [669, 227] width 135 height 12
click at [671, 132] on div at bounding box center [625, 132] width 96 height 21
click at [657, 137] on div at bounding box center [625, 132] width 96 height 21
click at [608, 226] on span "Corporate Office Hiring Process" at bounding box center [669, 227] width 135 height 12
click at [535, 141] on div at bounding box center [503, 132] width 96 height 21
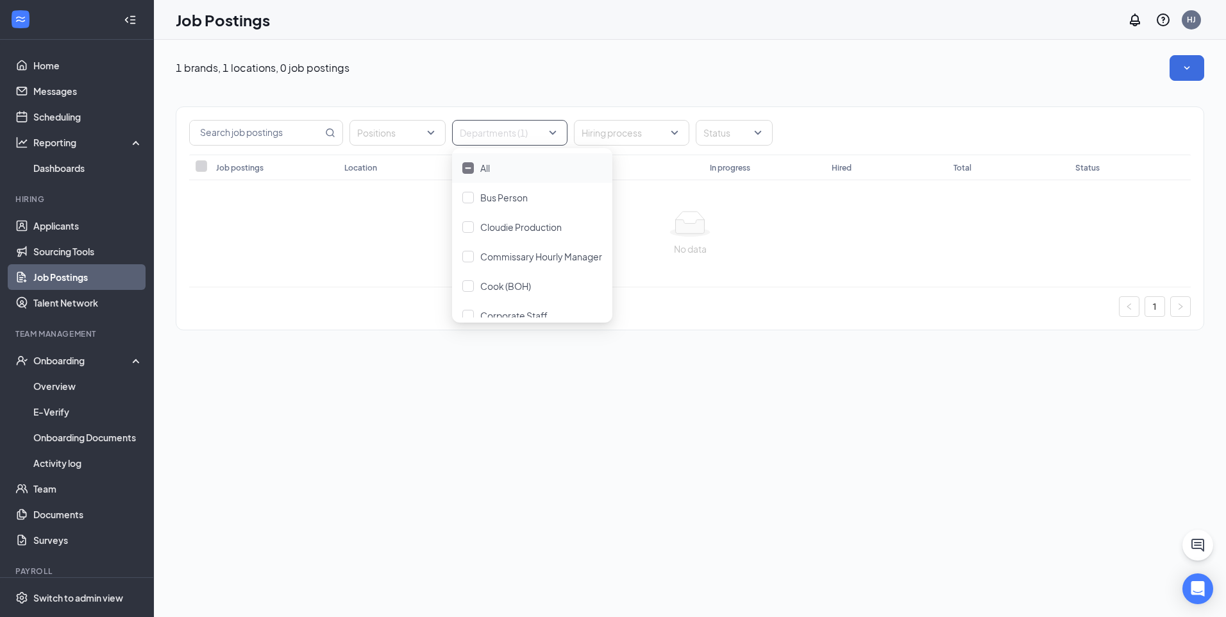
click at [493, 79] on div "1 brands, 1 locations, 0 job postings" at bounding box center [690, 68] width 1028 height 26
click at [537, 137] on div at bounding box center [503, 132] width 96 height 21
click at [479, 206] on div "Manager" at bounding box center [532, 201] width 140 height 14
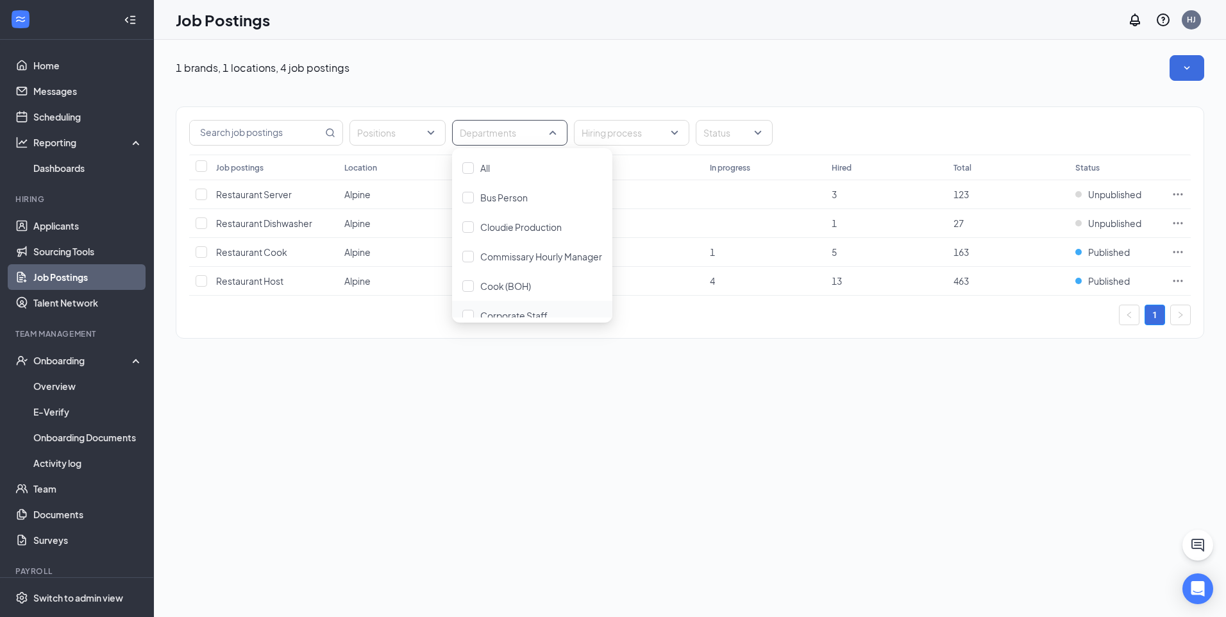
click at [785, 396] on div "1 brands, 1 locations, 4 job postings Positions Departments Hiring process Stat…" at bounding box center [690, 328] width 1072 height 577
